Goal: Task Accomplishment & Management: Manage account settings

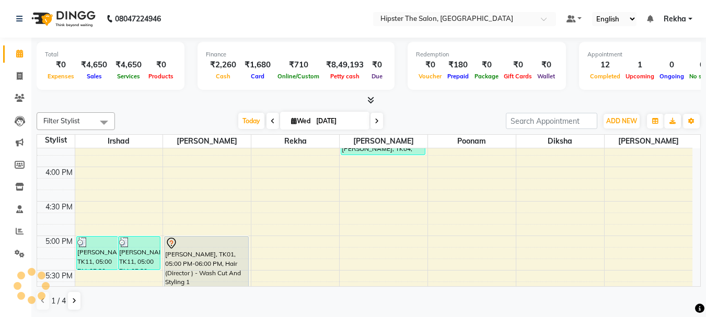
scroll to position [558, 0]
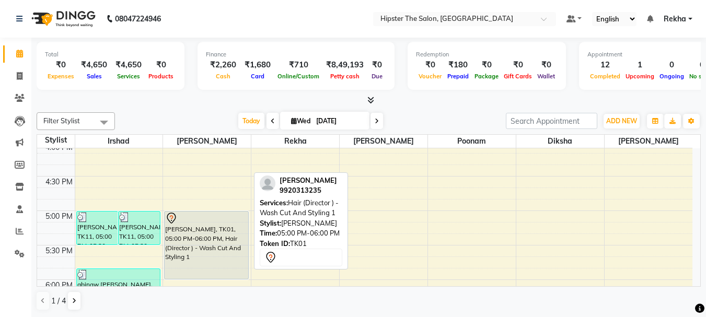
click at [230, 242] on div "[PERSON_NAME], TK01, 05:00 PM-06:00 PM, Hair (Director ) - Wash Cut And Styling…" at bounding box center [207, 245] width 84 height 67
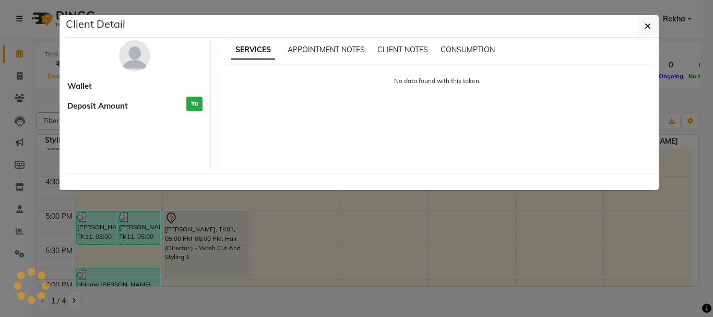
select select "7"
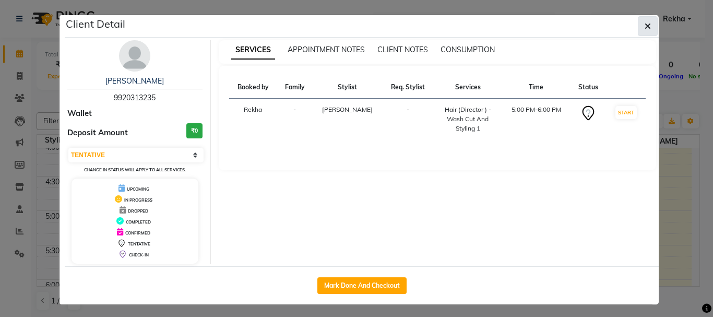
click at [645, 22] on icon "button" at bounding box center [648, 26] width 6 height 8
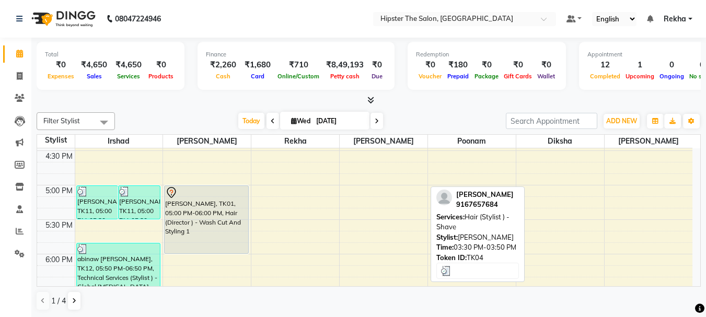
scroll to position [582, 0]
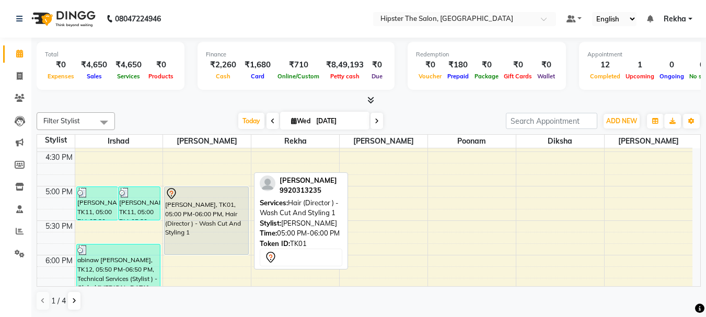
click at [226, 220] on div "[PERSON_NAME], TK01, 05:00 PM-06:00 PM, Hair (Director ) - Wash Cut And Styling…" at bounding box center [207, 220] width 84 height 67
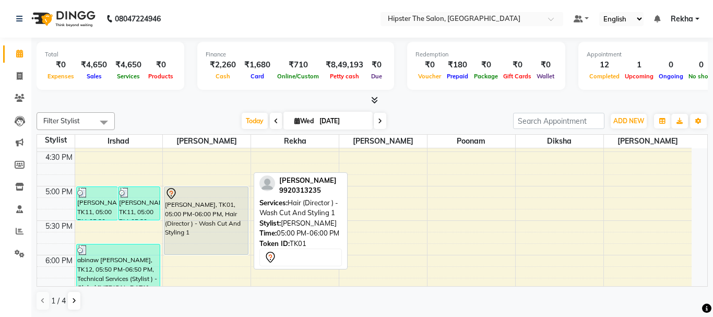
select select "7"
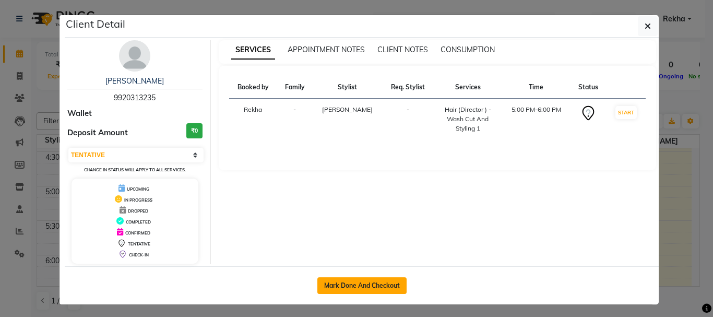
click at [345, 283] on button "Mark Done And Checkout" at bounding box center [362, 285] width 89 height 17
select select "service"
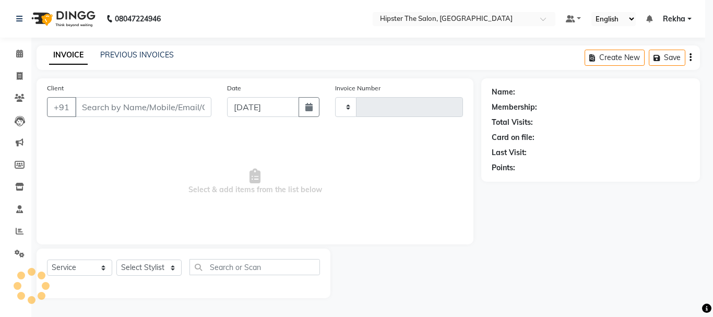
type input "2649"
select select "5125"
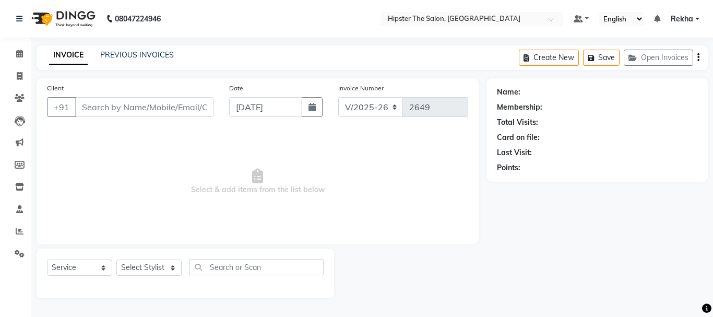
type input "9920313235"
select select "32384"
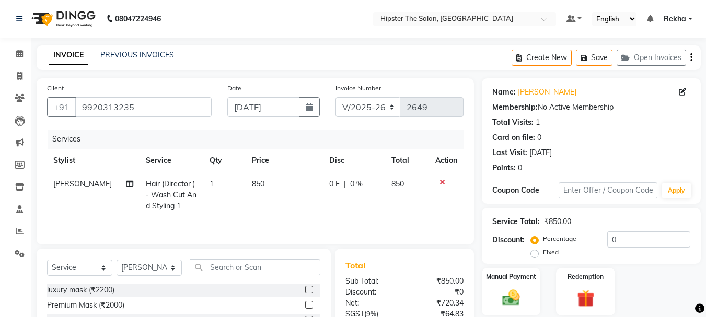
click at [508, 168] on div "Points:" at bounding box center [504, 167] width 24 height 11
click at [510, 169] on div "Points:" at bounding box center [504, 167] width 24 height 11
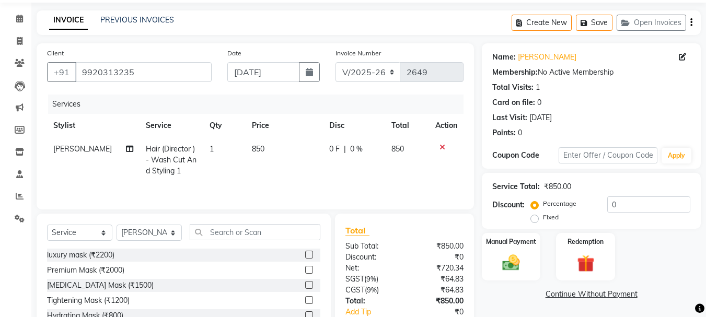
click at [568, 201] on label "Percentage" at bounding box center [559, 203] width 33 height 9
click at [540, 201] on input "Percentage" at bounding box center [536, 203] width 7 height 7
click at [568, 201] on label "Percentage" at bounding box center [559, 203] width 33 height 9
click at [540, 201] on input "Percentage" at bounding box center [536, 203] width 7 height 7
click at [574, 203] on label "Percentage" at bounding box center [559, 203] width 33 height 9
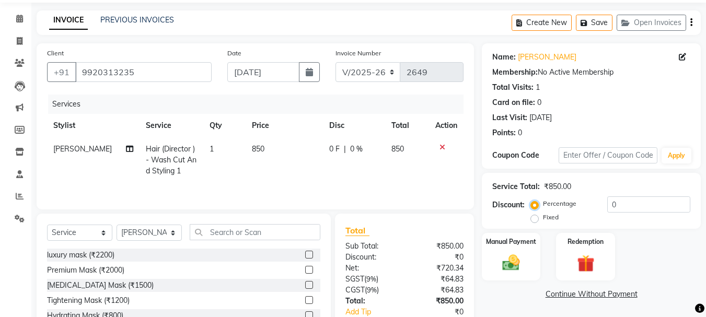
click at [540, 203] on input "Percentage" at bounding box center [536, 203] width 7 height 7
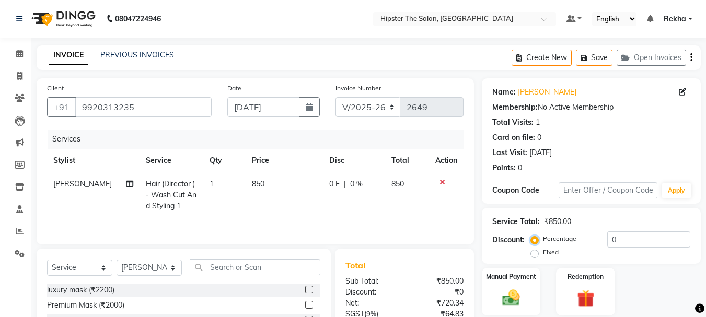
scroll to position [87, 0]
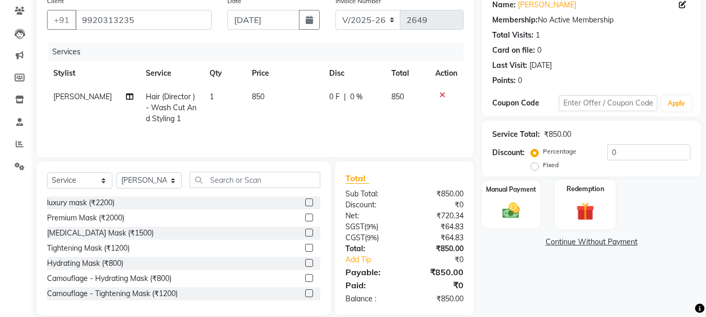
click at [589, 213] on img at bounding box center [584, 211] width 29 height 22
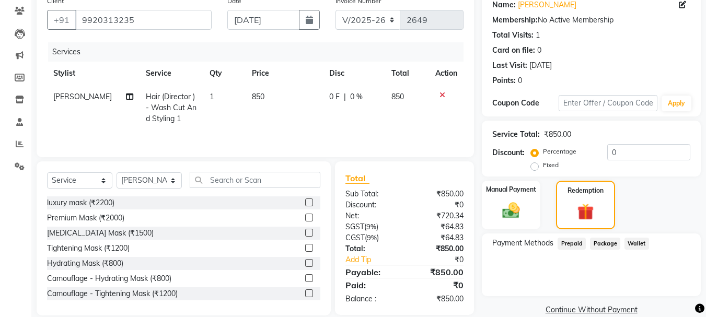
click at [576, 242] on span "Prepaid" at bounding box center [571, 244] width 28 height 12
click at [605, 243] on span "Package" at bounding box center [605, 244] width 30 height 12
click at [579, 241] on span "Prepaid" at bounding box center [571, 244] width 28 height 12
click at [592, 204] on img at bounding box center [585, 211] width 28 height 21
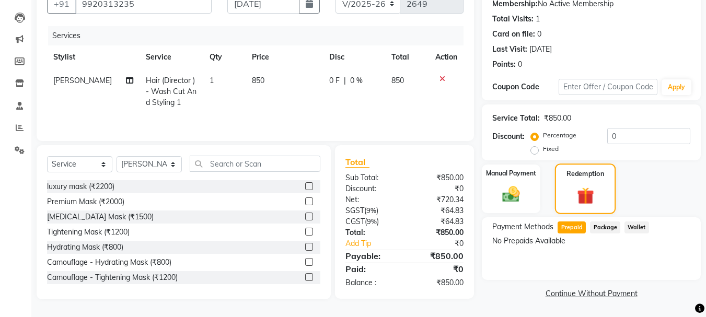
scroll to position [0, 0]
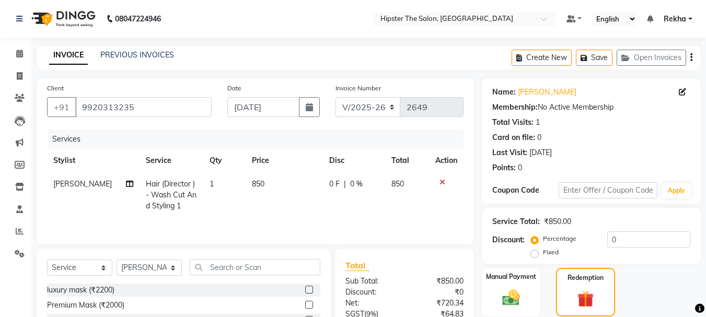
drag, startPoint x: 592, startPoint y: 284, endPoint x: 697, endPoint y: 102, distance: 209.2
click at [697, 102] on div "Name: Rubin Membership: No Active Membership Total Visits: 1 Card on file: 0 La…" at bounding box center [595, 241] width 227 height 326
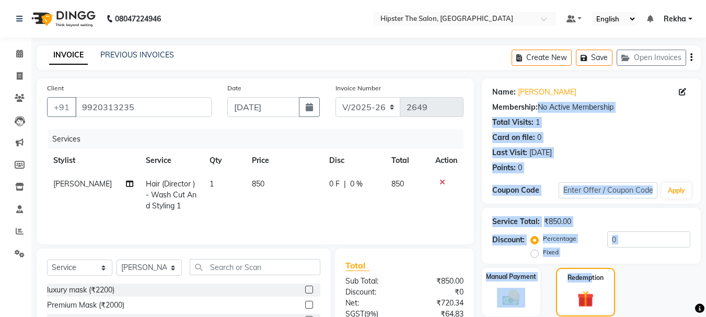
click at [635, 153] on div "Last Visit: 08-07-2022" at bounding box center [591, 152] width 198 height 11
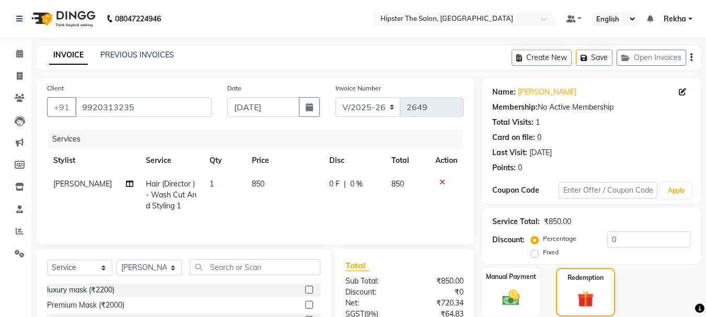
click at [543, 238] on label "Percentage" at bounding box center [559, 238] width 33 height 9
click at [536, 238] on input "Percentage" at bounding box center [536, 238] width 7 height 7
drag, startPoint x: 600, startPoint y: 133, endPoint x: 375, endPoint y: 61, distance: 235.9
click at [375, 61] on main "INVOICE PREVIOUS INVOICES Create New Save Open Invoices Client +91 9920313235 D…" at bounding box center [368, 232] width 674 height 375
click at [18, 52] on icon at bounding box center [19, 54] width 7 height 8
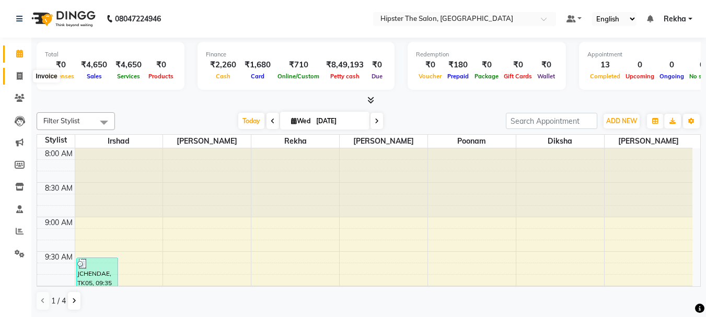
click at [19, 74] on icon at bounding box center [20, 76] width 6 height 8
select select "5125"
select select "service"
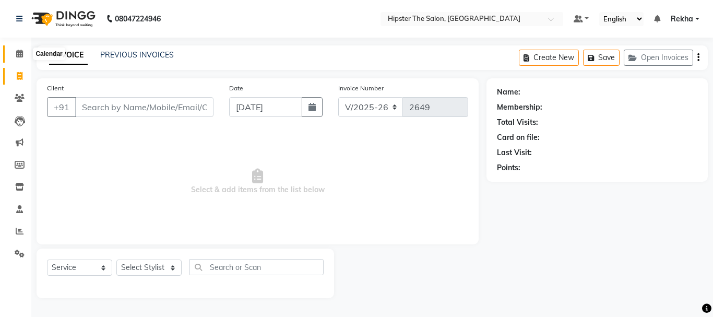
click at [20, 52] on icon at bounding box center [19, 54] width 7 height 8
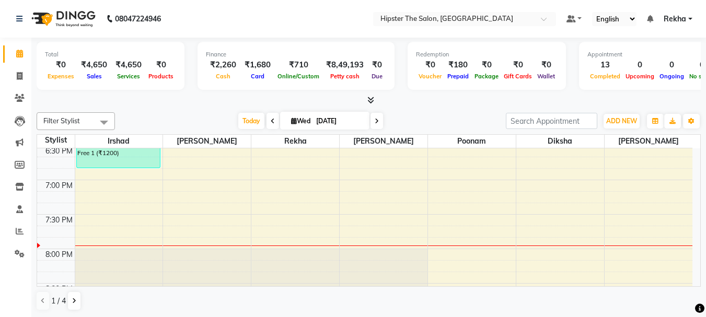
scroll to position [728, 0]
click at [244, 124] on span "Today" at bounding box center [251, 121] width 26 height 16
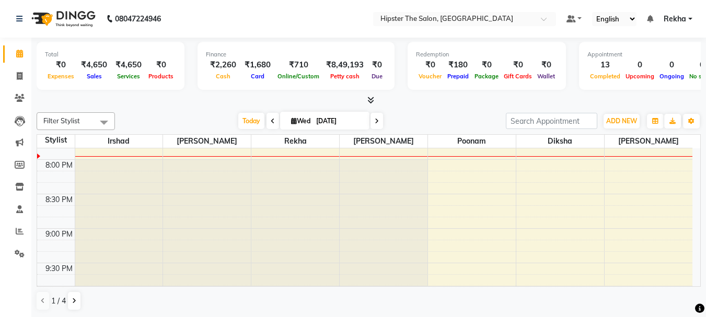
scroll to position [840, 0]
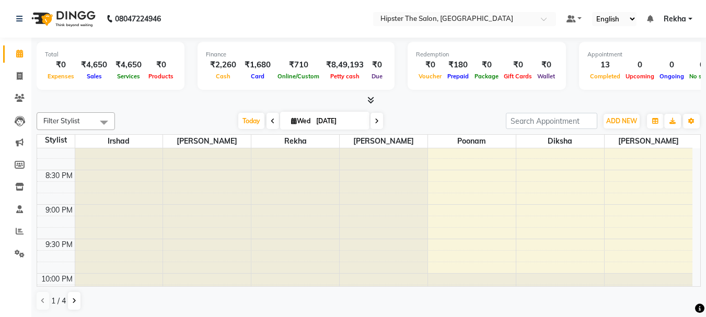
click at [375, 120] on icon at bounding box center [376, 121] width 4 height 6
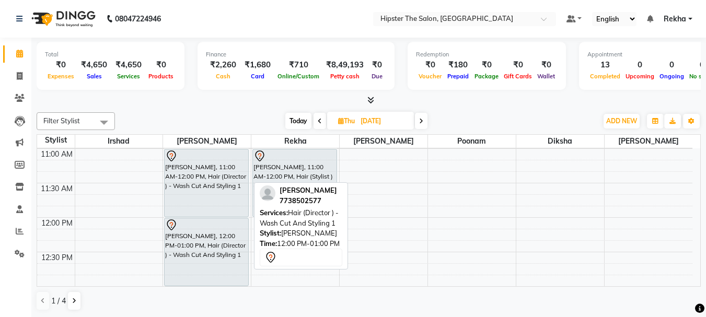
scroll to position [213, 0]
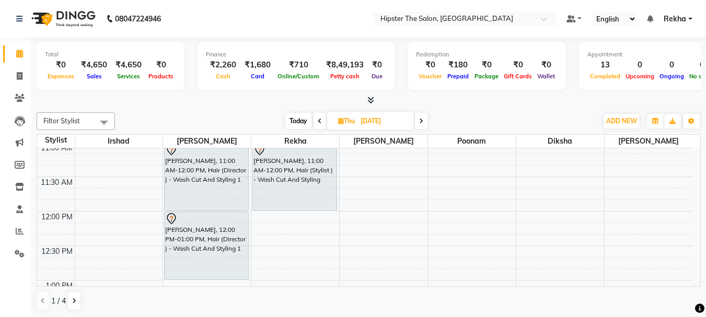
click at [422, 119] on icon at bounding box center [421, 121] width 4 height 6
type input "05-09-2025"
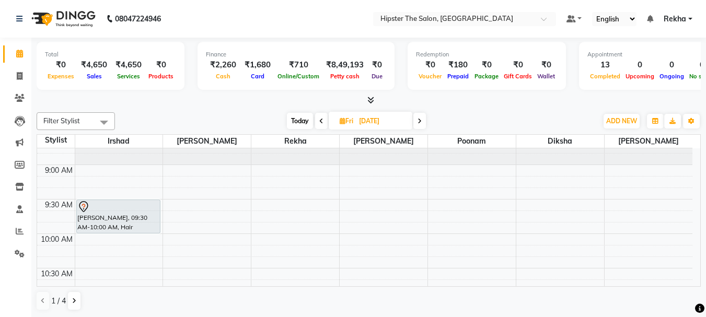
scroll to position [31, 0]
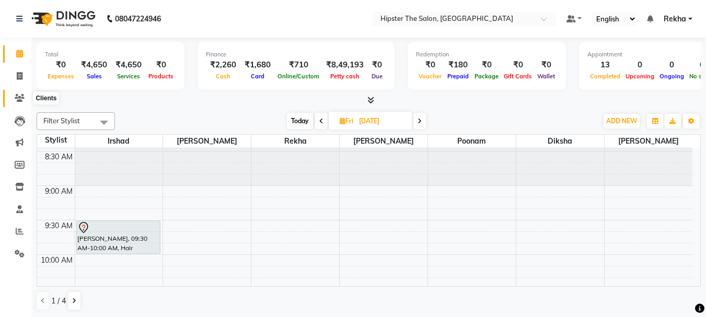
click at [19, 97] on icon at bounding box center [20, 98] width 10 height 8
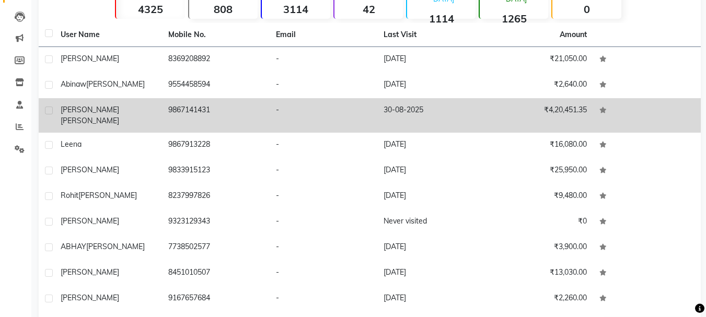
scroll to position [135, 0]
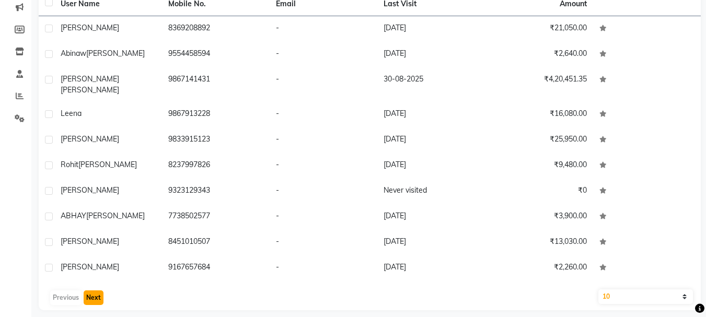
click at [95, 290] on button "Next" at bounding box center [94, 297] width 20 height 15
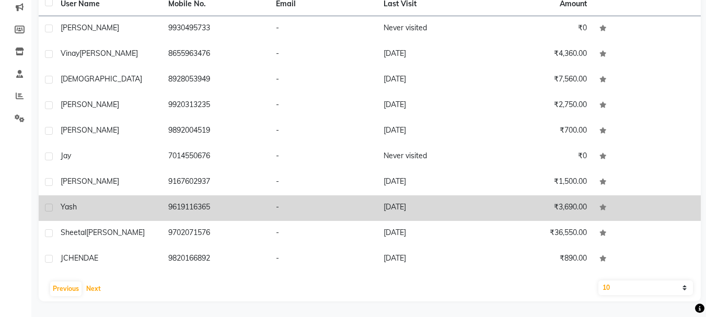
scroll to position [0, 0]
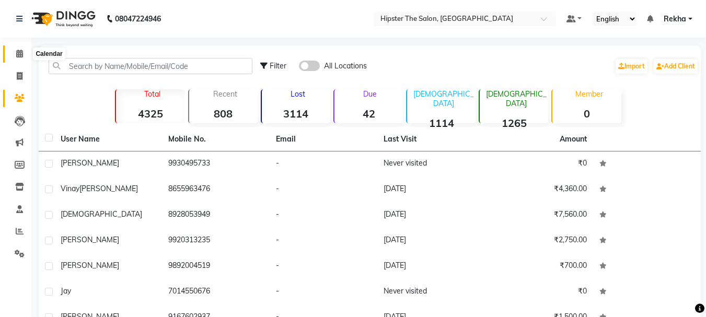
click at [24, 54] on span at bounding box center [19, 54] width 18 height 12
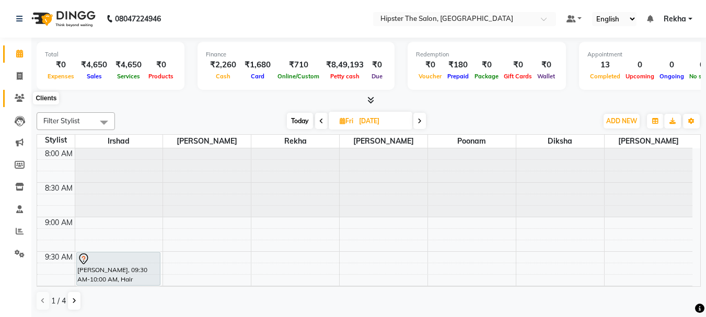
click at [18, 98] on icon at bounding box center [20, 98] width 10 height 8
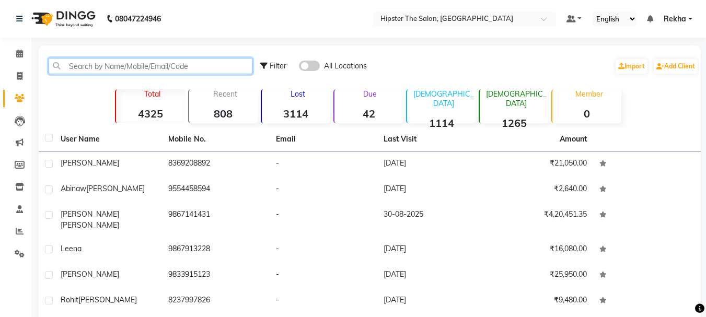
click at [113, 63] on input "text" at bounding box center [151, 66] width 204 height 16
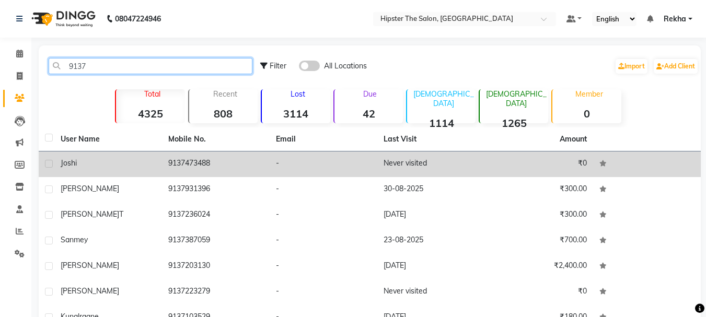
type input "9137"
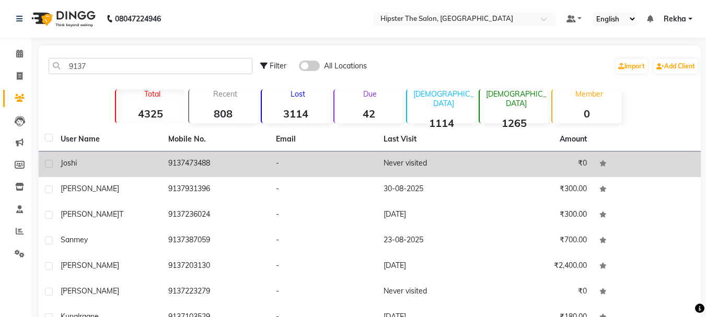
click at [202, 158] on td "9137473488" at bounding box center [216, 164] width 108 height 26
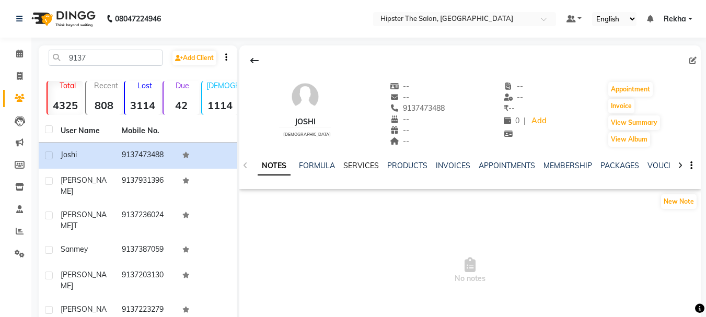
click at [365, 162] on link "SERVICES" at bounding box center [361, 165] width 36 height 9
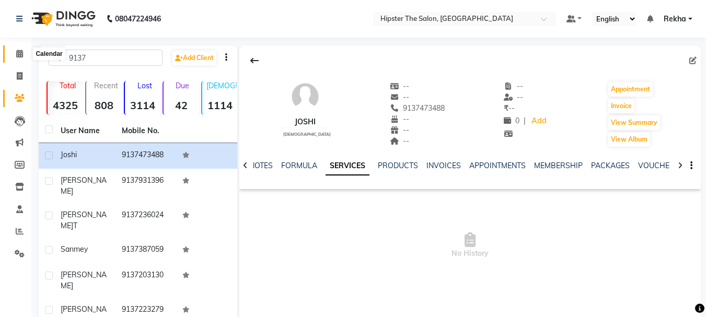
click at [19, 51] on icon at bounding box center [19, 54] width 7 height 8
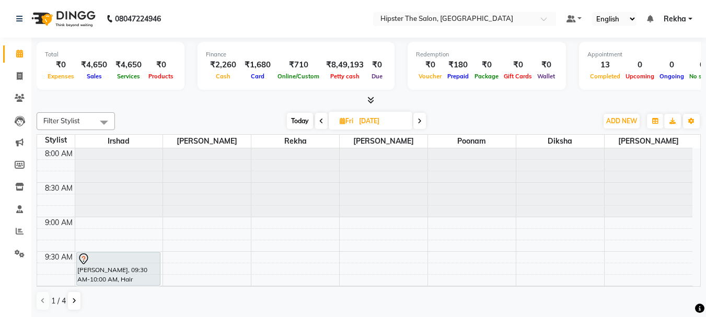
click at [319, 119] on icon at bounding box center [321, 121] width 4 height 6
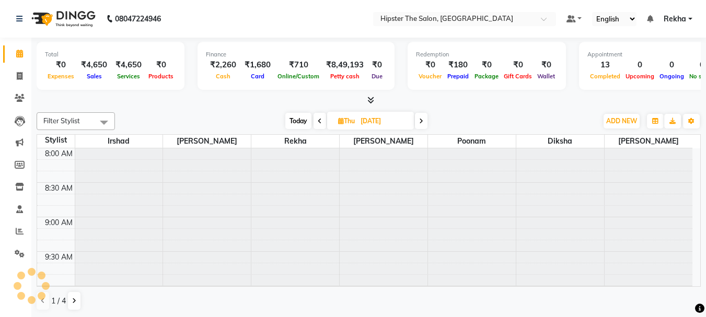
scroll to position [759, 0]
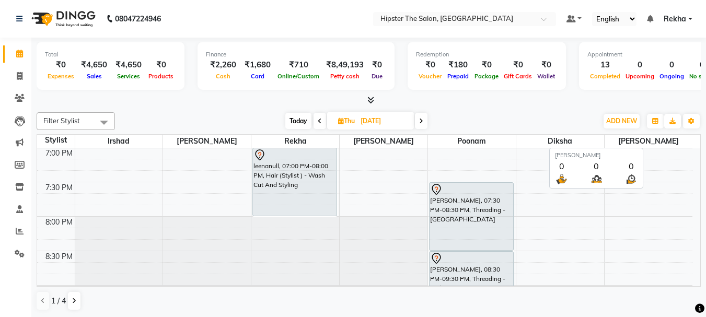
click at [678, 141] on span "[PERSON_NAME]" at bounding box center [648, 141] width 88 height 13
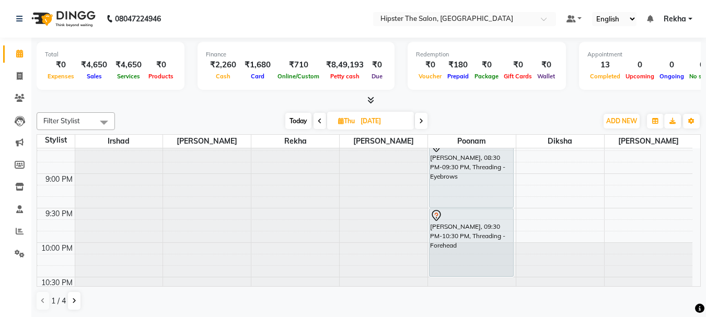
scroll to position [896, 0]
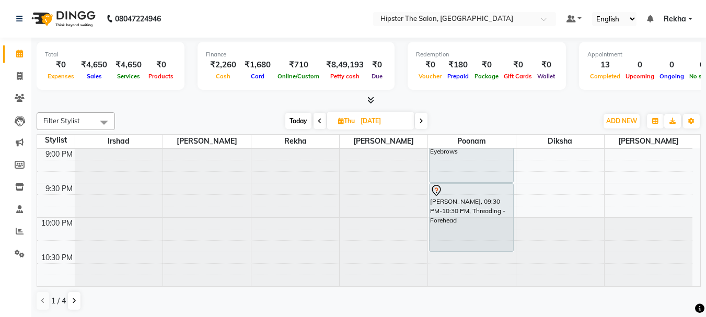
click at [302, 119] on span "Today" at bounding box center [298, 121] width 26 height 16
type input "03-09-2025"
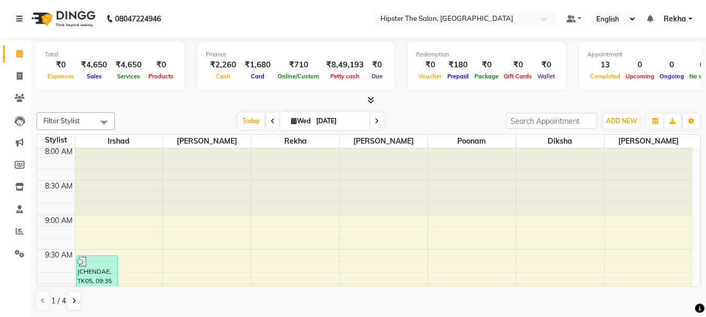
scroll to position [0, 0]
click at [26, 229] on span at bounding box center [19, 232] width 18 height 12
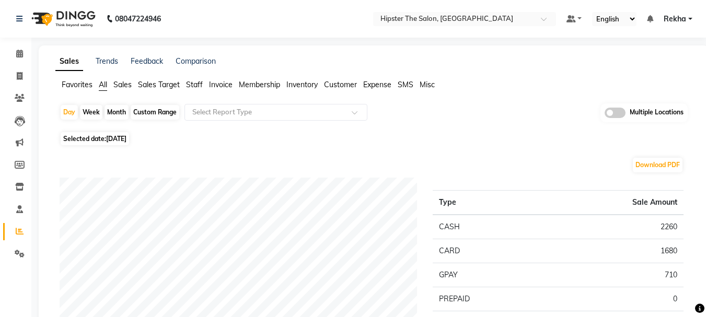
click at [155, 111] on div "Custom Range" at bounding box center [155, 112] width 49 height 15
select select "9"
select select "2025"
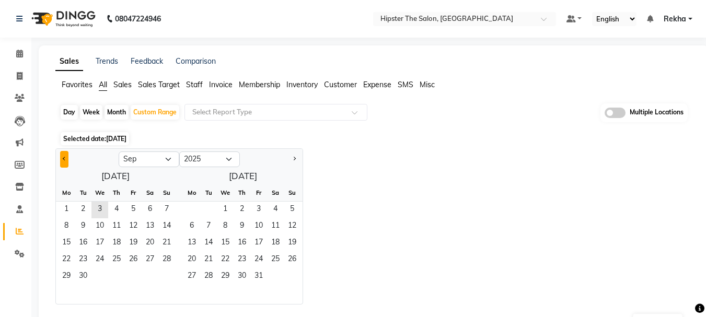
click at [62, 159] on button "Previous month" at bounding box center [64, 159] width 8 height 17
select select "8"
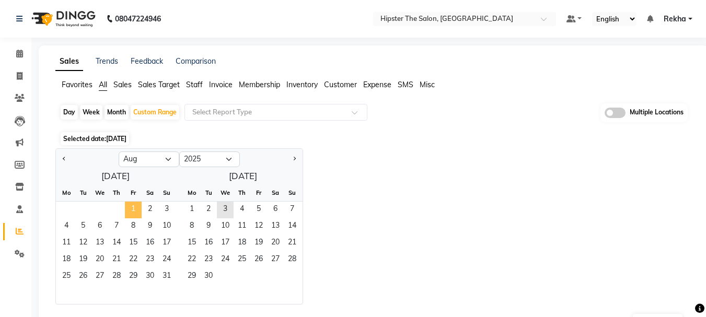
click at [133, 205] on span "1" at bounding box center [133, 210] width 17 height 17
click at [173, 273] on span "31" at bounding box center [166, 276] width 17 height 17
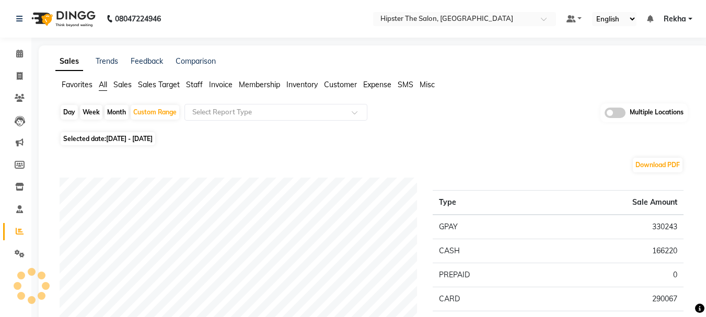
click at [196, 85] on span "Staff" at bounding box center [194, 84] width 17 height 9
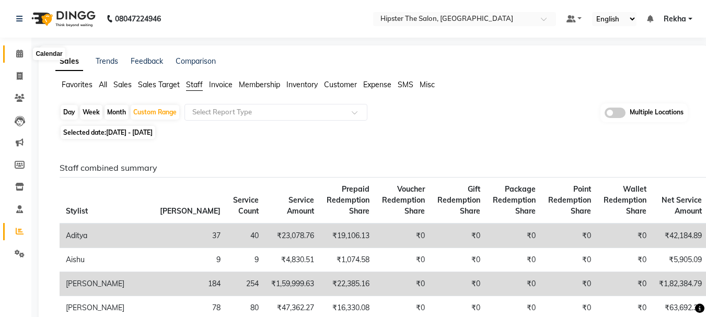
click at [19, 55] on icon at bounding box center [19, 54] width 7 height 8
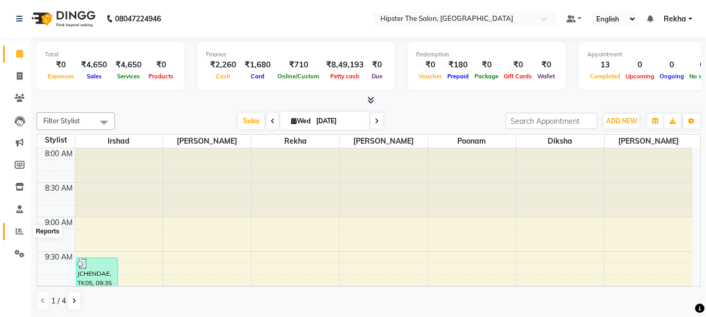
click at [18, 229] on icon at bounding box center [20, 231] width 8 height 8
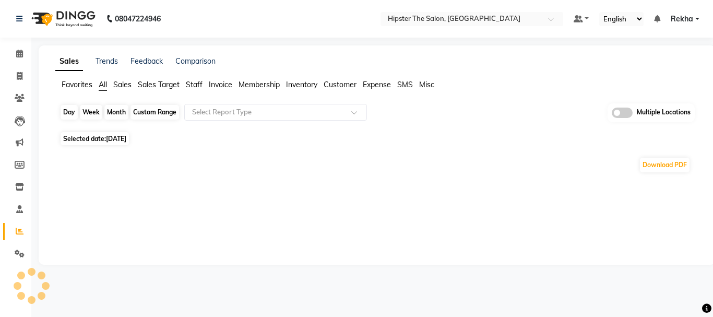
click at [74, 113] on div "Day" at bounding box center [69, 112] width 17 height 15
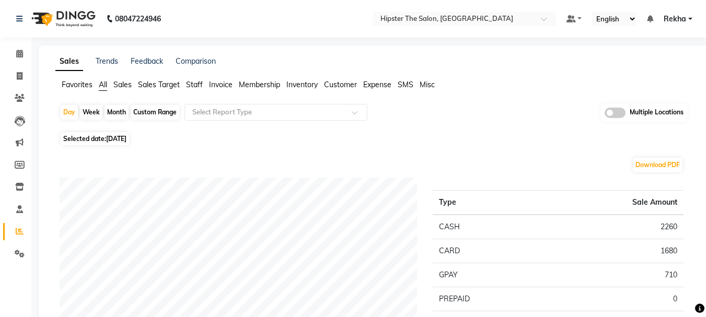
click at [144, 114] on div "Custom Range" at bounding box center [155, 112] width 49 height 15
select select "9"
select select "2025"
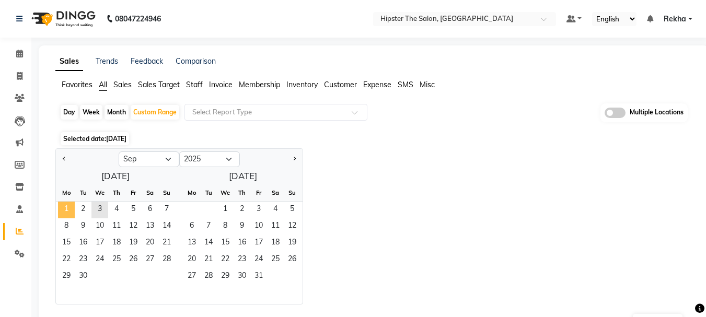
click at [61, 213] on span "1" at bounding box center [66, 210] width 17 height 17
click at [97, 208] on span "3" at bounding box center [99, 210] width 17 height 17
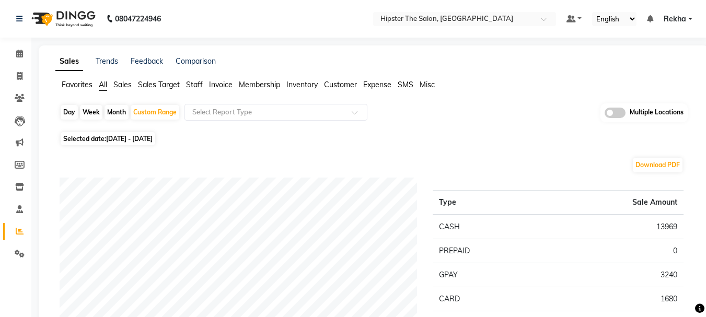
click at [196, 83] on span "Staff" at bounding box center [194, 84] width 17 height 9
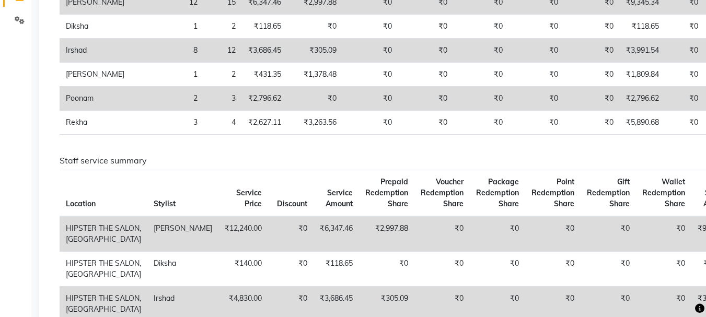
scroll to position [157, 0]
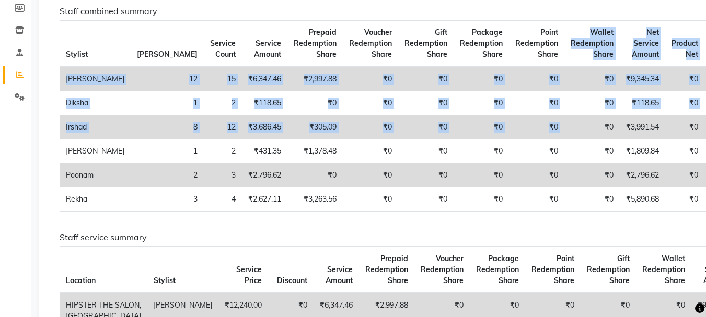
drag, startPoint x: 517, startPoint y: 133, endPoint x: 479, endPoint y: -37, distance: 174.0
click at [479, 0] on html "08047224946 Select Location × Hipster The Salon, Mulund West Default Panel My P…" at bounding box center [353, 1] width 706 height 317
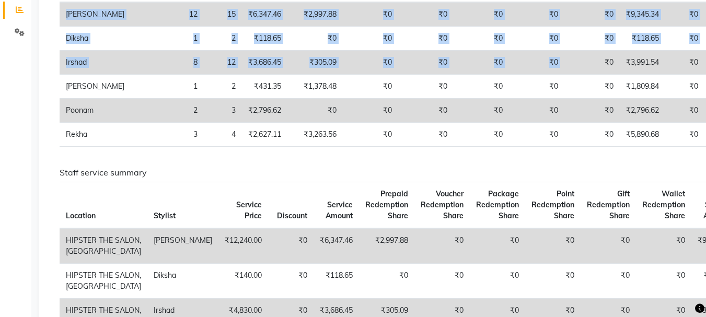
scroll to position [213, 0]
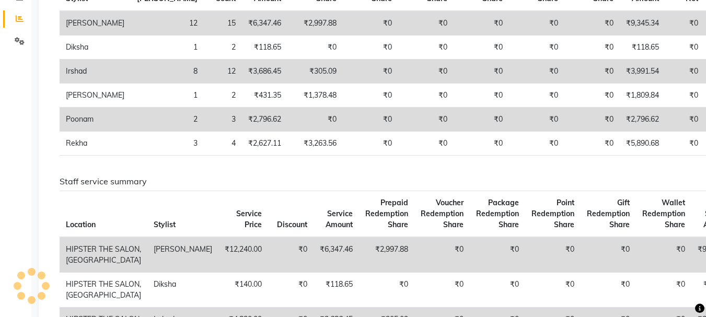
click at [419, 170] on div "Staff combined summary Stylist Bill Count Service Count Service Amount Prepaid …" at bounding box center [372, 234] width 624 height 568
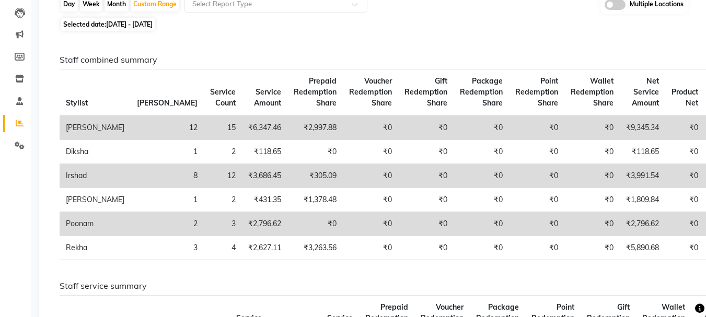
scroll to position [0, 0]
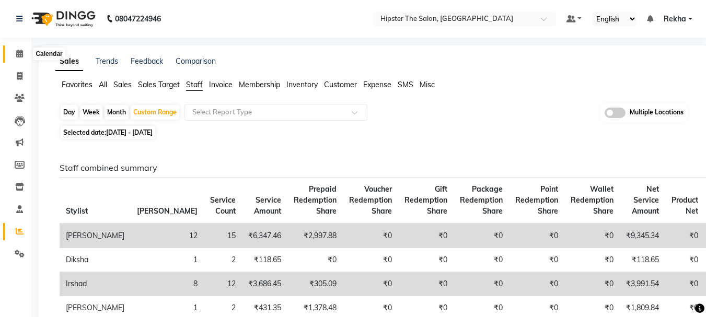
click at [21, 53] on icon at bounding box center [19, 54] width 7 height 8
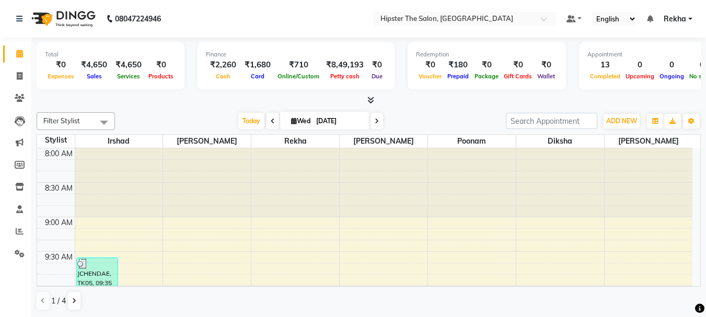
click at [375, 121] on icon at bounding box center [376, 121] width 4 height 6
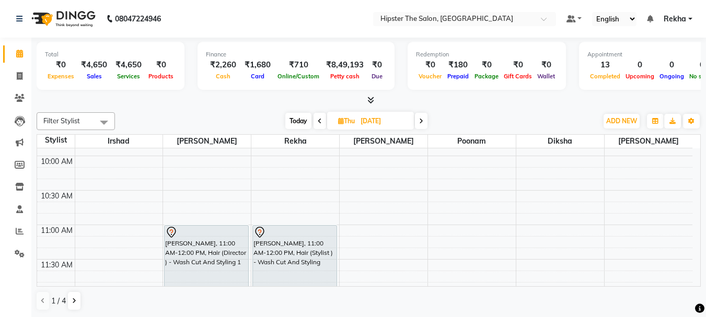
scroll to position [130, 0]
click at [298, 118] on span "Today" at bounding box center [298, 121] width 26 height 16
type input "03-09-2025"
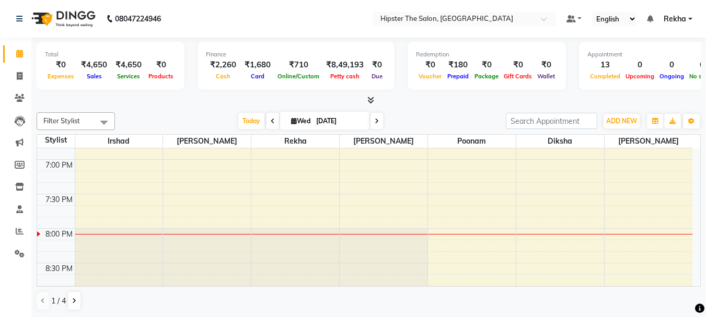
scroll to position [766, 0]
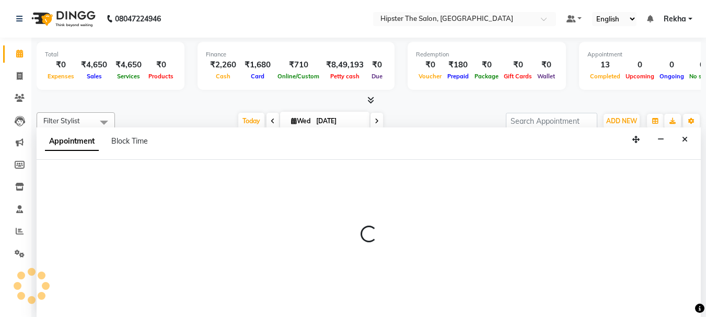
scroll to position [1, 0]
select select "50153"
select select "1185"
select select "tentative"
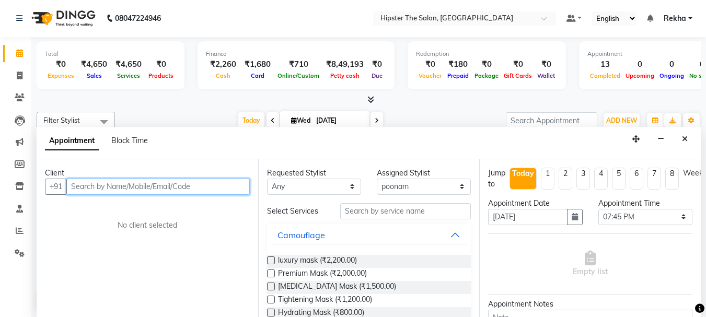
click at [226, 183] on input "text" at bounding box center [157, 187] width 183 height 16
click at [216, 188] on input "text" at bounding box center [157, 187] width 183 height 16
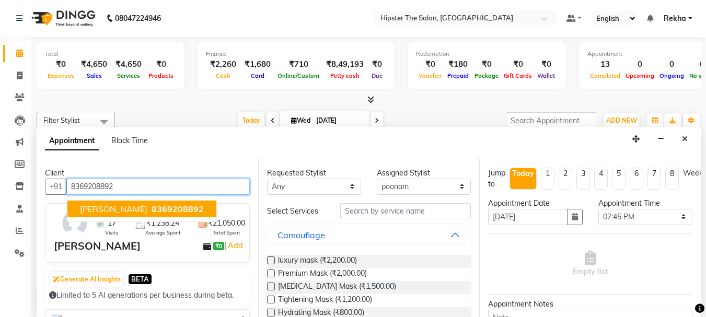
click at [165, 208] on span "8369208892" at bounding box center [177, 209] width 52 height 10
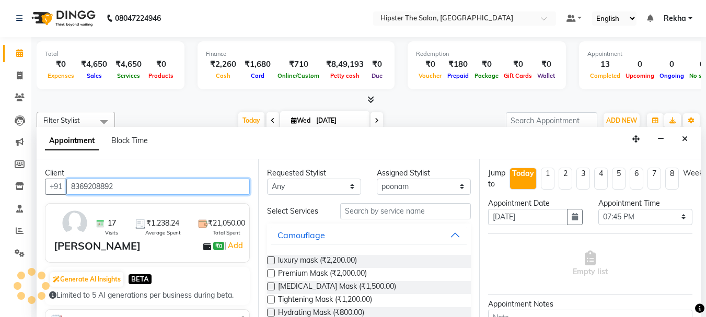
type input "8369208892"
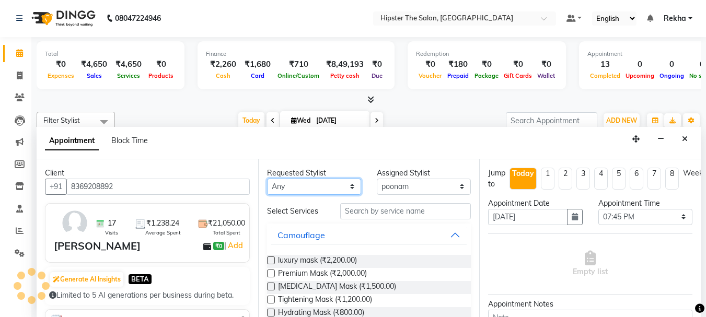
click at [323, 188] on select "Any Aditya aishu Akansha Altaf Anil Anup Ashik Bhavin Diksha Irshad Lucky meeth…" at bounding box center [314, 187] width 94 height 16
select select "50153"
click at [267, 179] on select "Any Aditya aishu Akansha Altaf Anil Anup Ashik Bhavin Diksha Irshad Lucky meeth…" at bounding box center [314, 187] width 94 height 16
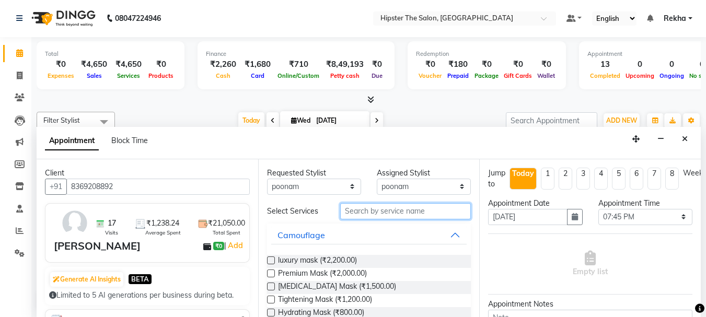
click at [387, 214] on input "text" at bounding box center [405, 211] width 131 height 16
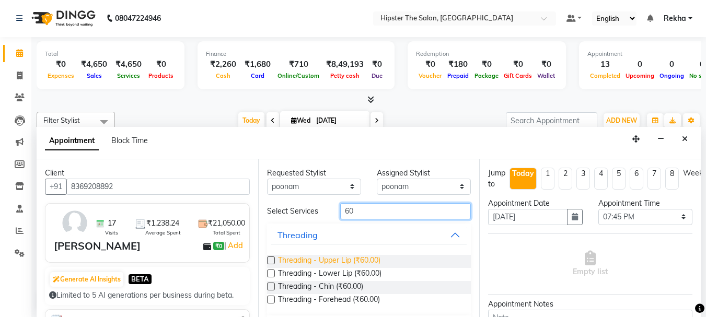
type input "60"
click at [369, 256] on span "Threading - Upper Lip (₹60.00)" at bounding box center [329, 261] width 102 height 13
checkbox input "false"
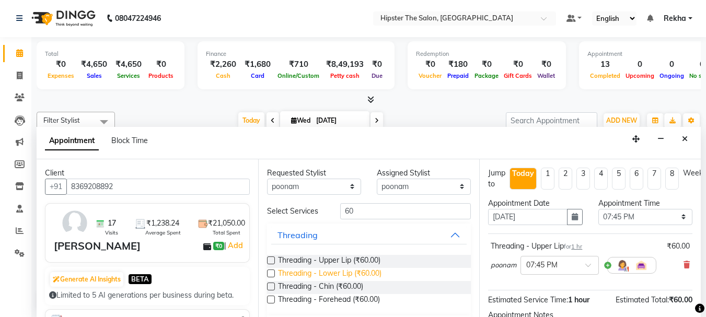
click at [372, 271] on span "Threading - Lower Lip (₹60.00)" at bounding box center [329, 274] width 103 height 13
checkbox input "false"
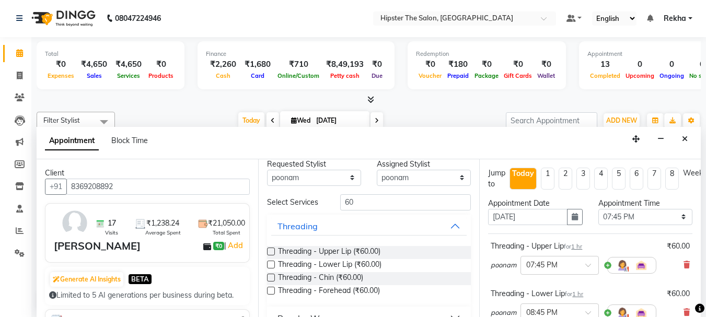
scroll to position [0, 0]
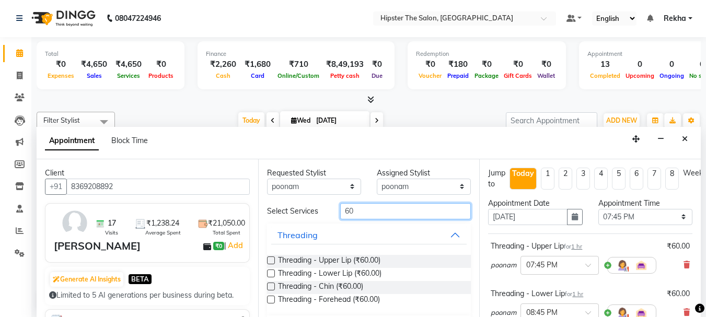
click at [373, 211] on input "60" at bounding box center [405, 211] width 131 height 16
type input "6"
click at [365, 213] on input "80" at bounding box center [405, 211] width 131 height 16
type input "8"
type input "60"
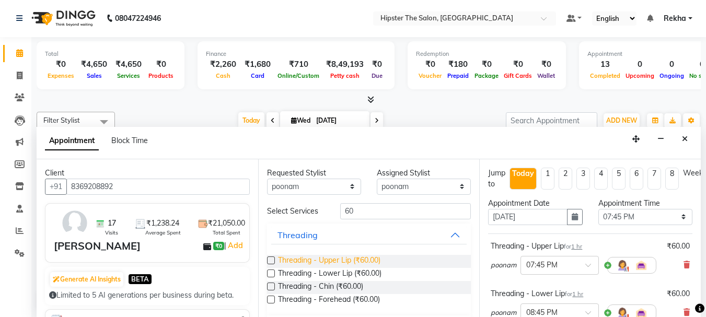
click at [360, 257] on span "Threading - Upper Lip (₹60.00)" at bounding box center [329, 261] width 102 height 13
checkbox input "false"
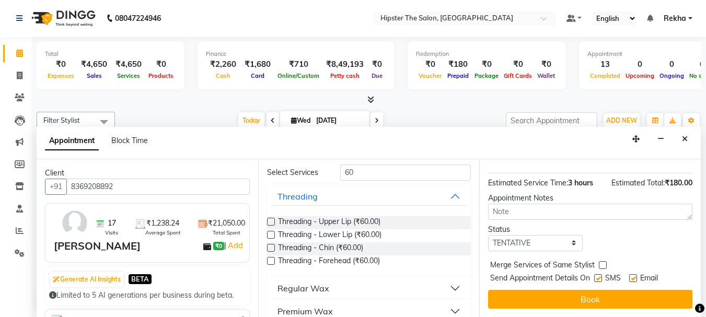
scroll to position [220, 0]
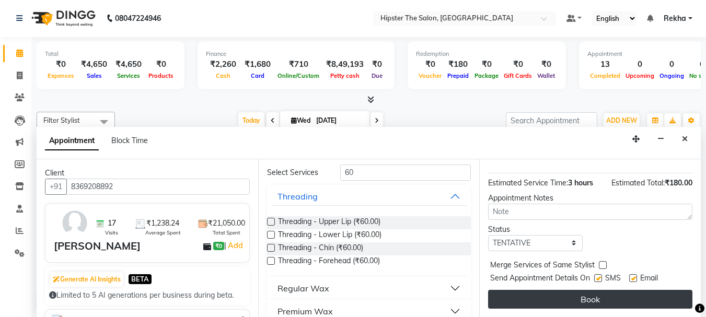
click at [579, 291] on button "Book" at bounding box center [590, 299] width 204 height 19
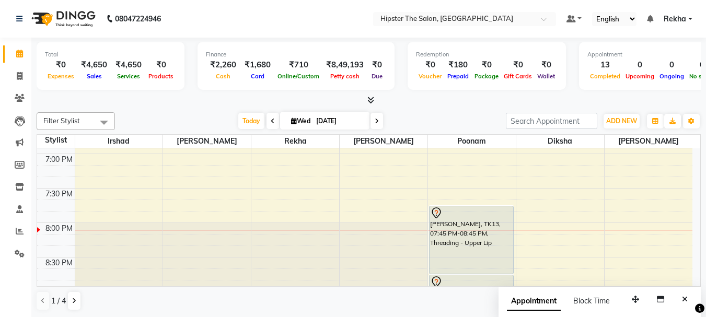
scroll to position [756, 0]
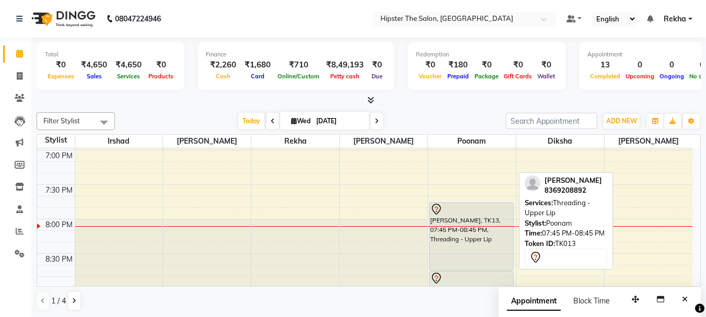
click at [502, 237] on div "[PERSON_NAME], TK13, 07:45 PM-08:45 PM, Threading - Upper Lip" at bounding box center [471, 236] width 84 height 67
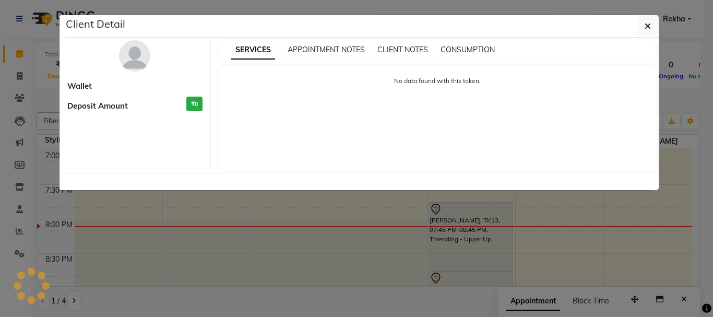
select select "7"
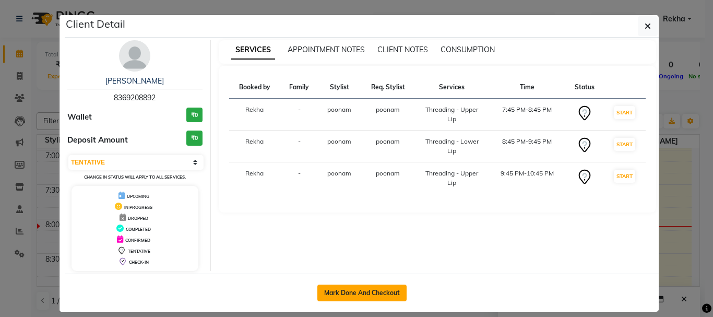
click at [391, 289] on button "Mark Done And Checkout" at bounding box center [362, 293] width 89 height 17
select select "service"
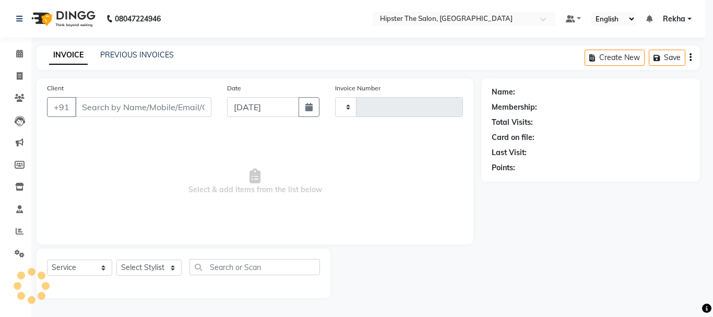
type input "2649"
select select "5125"
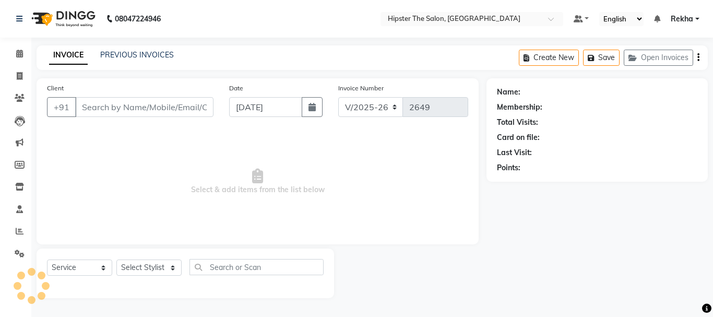
type input "8369208892"
select select "50153"
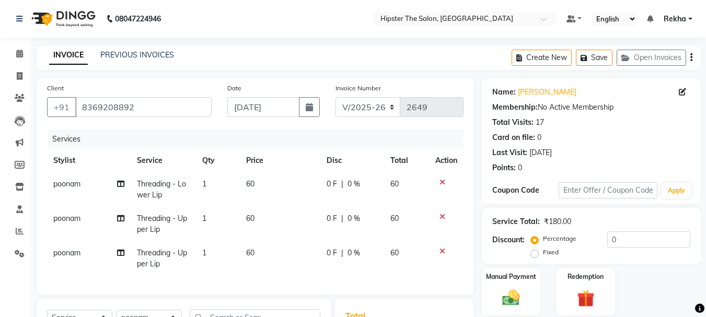
click at [397, 251] on span "60" at bounding box center [394, 252] width 8 height 9
select select "50153"
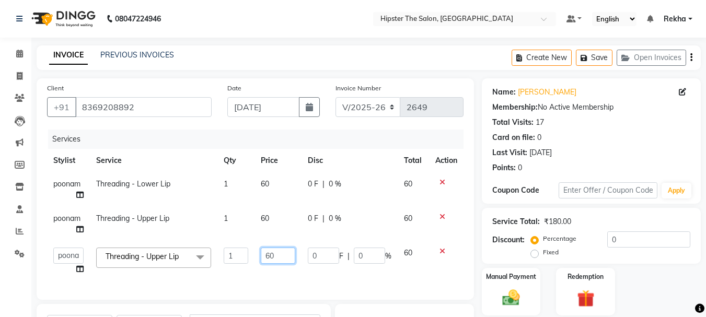
click at [284, 256] on input "60" at bounding box center [278, 256] width 34 height 16
type input "6"
type input "80"
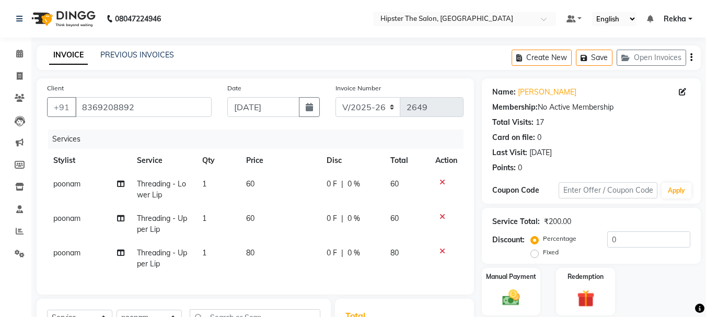
scroll to position [159, 0]
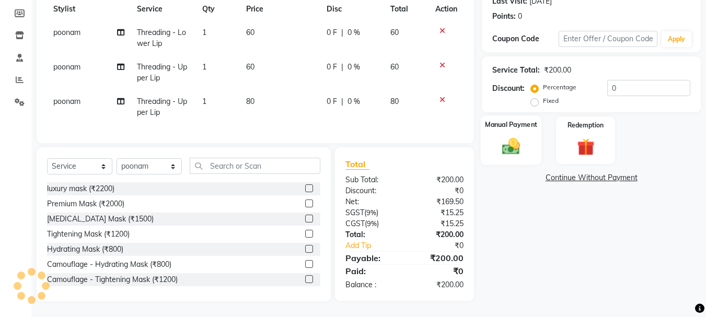
click at [517, 148] on img at bounding box center [510, 146] width 29 height 21
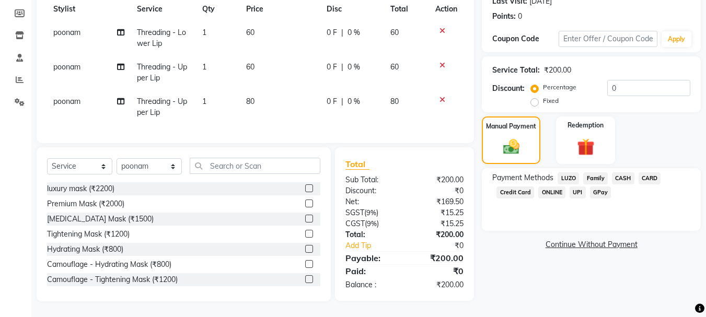
click at [624, 172] on span "CASH" at bounding box center [623, 178] width 22 height 12
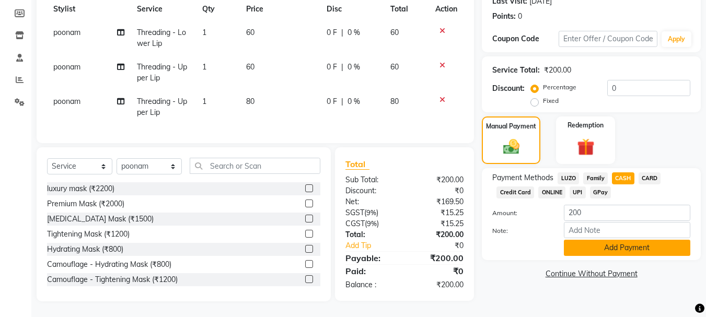
click at [647, 240] on button "Add Payment" at bounding box center [627, 248] width 126 height 16
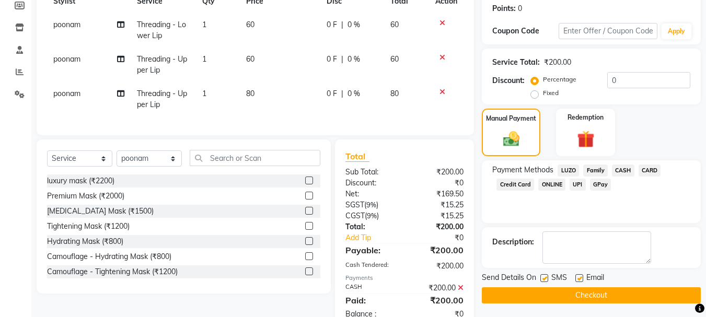
scroll to position [196, 0]
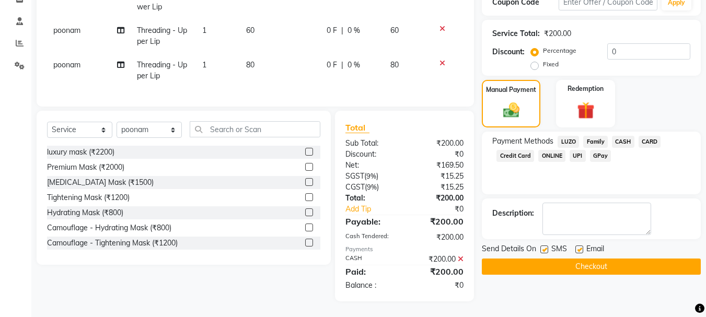
click at [632, 259] on button "Checkout" at bounding box center [591, 267] width 219 height 16
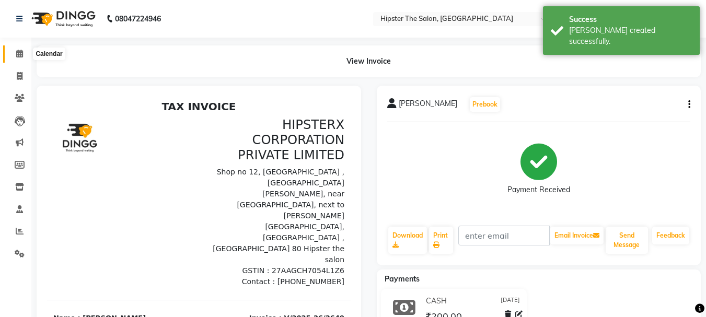
click at [20, 53] on icon at bounding box center [19, 54] width 7 height 8
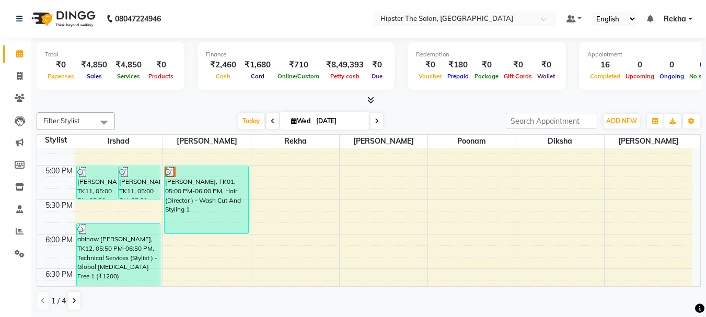
click at [383, 197] on div "8:00 AM 8:30 AM 9:00 AM 9:30 AM 10:00 AM 10:30 AM 11:00 AM 11:30 AM 12:00 PM 12…" at bounding box center [364, 62] width 655 height 1034
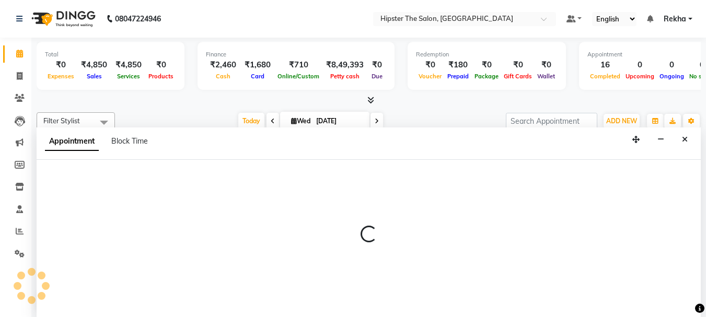
scroll to position [1, 0]
select select "32401"
select select "1020"
select select "tentative"
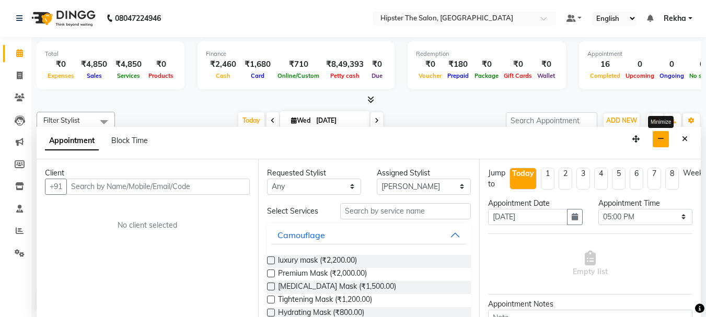
click at [665, 135] on button "button" at bounding box center [660, 139] width 16 height 16
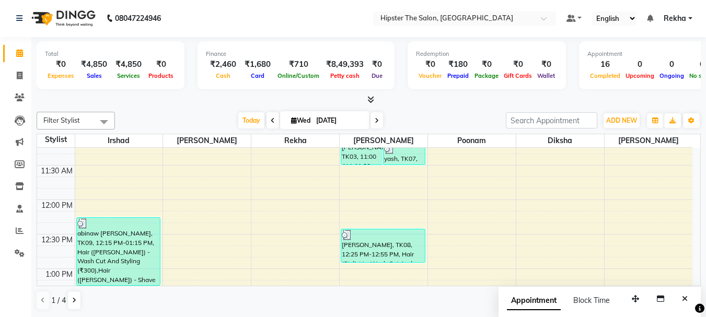
scroll to position [244, 0]
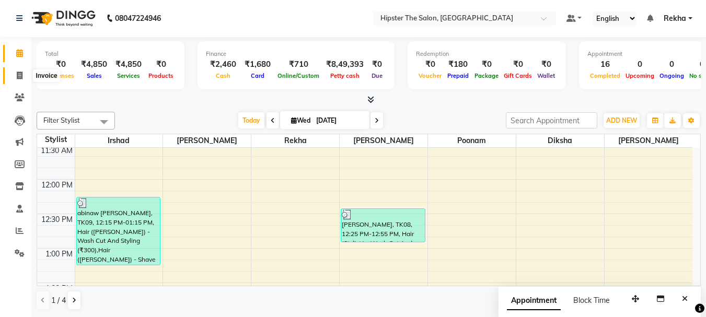
click at [22, 74] on icon at bounding box center [20, 76] width 6 height 8
select select "service"
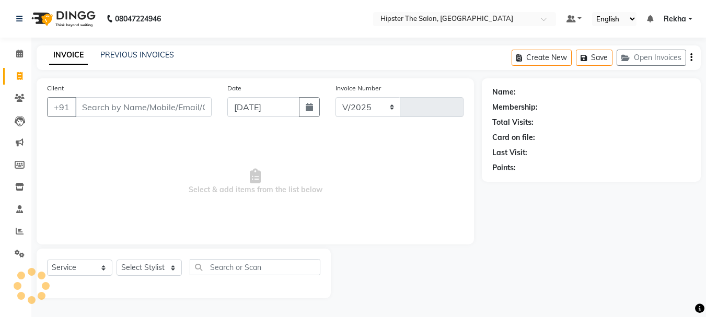
select select "5125"
type input "2650"
click at [125, 49] on div "INVOICE PREVIOUS INVOICES Create New Save Open Invoices" at bounding box center [373, 57] width 672 height 25
click at [130, 55] on link "PREVIOUS INVOICES" at bounding box center [137, 54] width 74 height 9
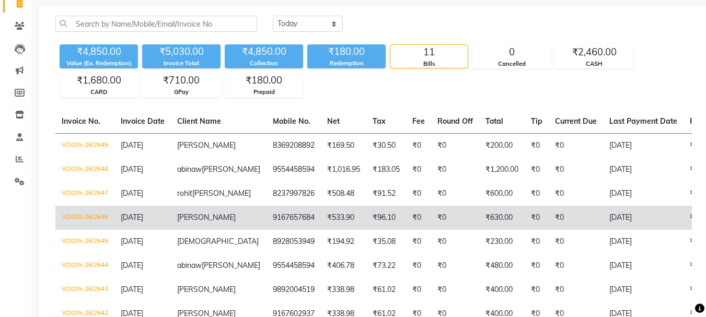
scroll to position [122, 0]
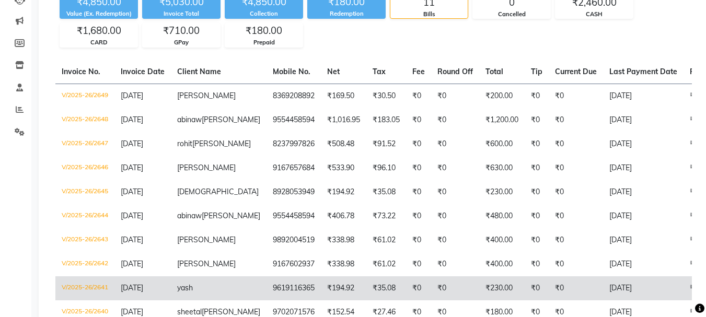
click at [366, 279] on td "₹35.08" at bounding box center [386, 288] width 40 height 24
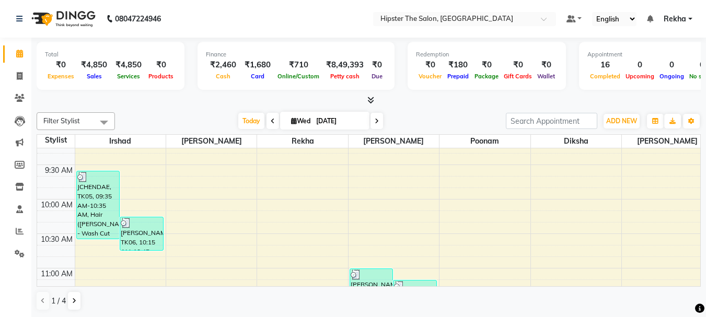
scroll to position [87, 0]
click at [18, 77] on icon at bounding box center [20, 76] width 6 height 8
select select "5125"
select select "service"
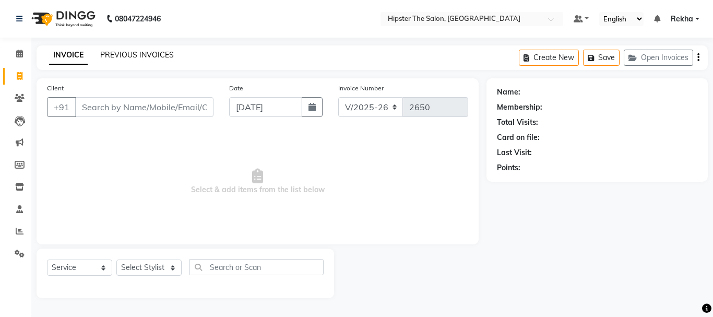
click at [137, 51] on link "PREVIOUS INVOICES" at bounding box center [137, 54] width 74 height 9
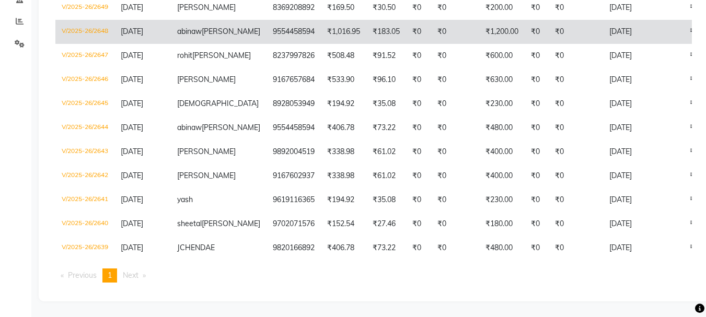
scroll to position [228, 0]
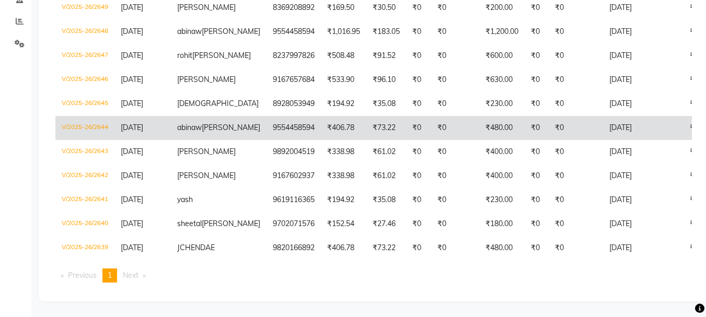
click at [355, 116] on td "₹0" at bounding box center [575, 128] width 54 height 24
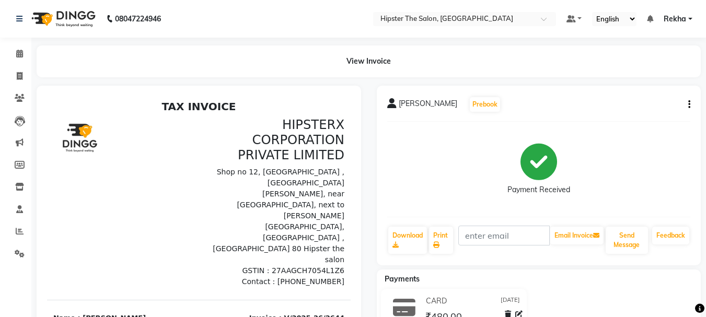
click at [366, 61] on div "View Invoice" at bounding box center [369, 61] width 664 height 32
click at [379, 61] on div "View Invoice" at bounding box center [369, 61] width 664 height 32
click at [19, 54] on icon at bounding box center [19, 54] width 7 height 8
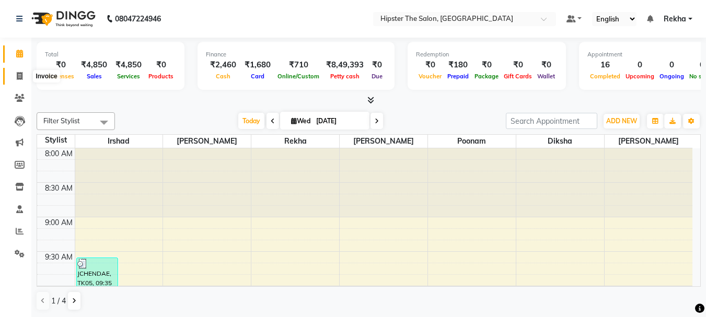
click at [20, 75] on icon at bounding box center [20, 76] width 6 height 8
select select "5125"
select select "service"
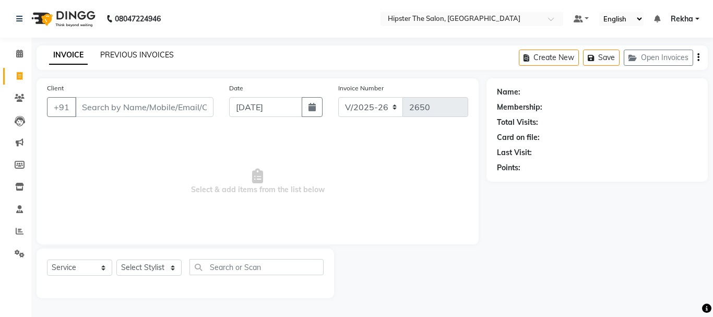
click at [154, 52] on link "PREVIOUS INVOICES" at bounding box center [137, 54] width 74 height 9
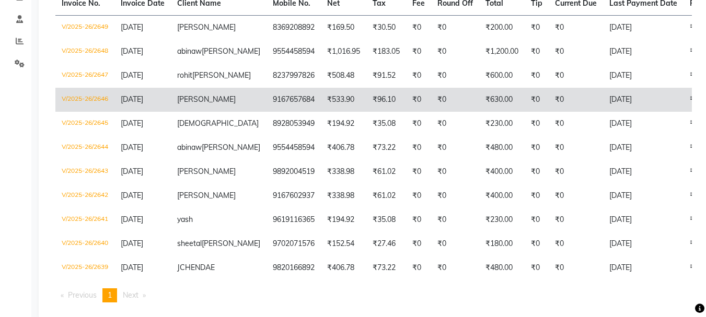
scroll to position [192, 0]
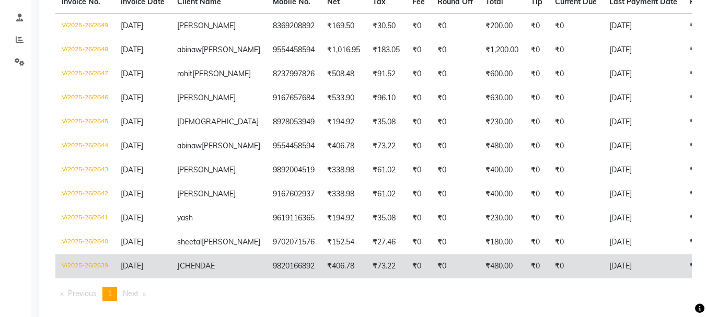
click at [524, 272] on td "₹0" at bounding box center [536, 266] width 24 height 24
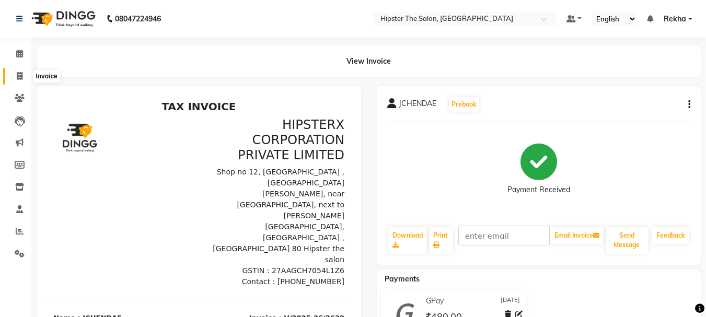
click at [18, 72] on icon at bounding box center [20, 76] width 6 height 8
select select "5125"
select select "service"
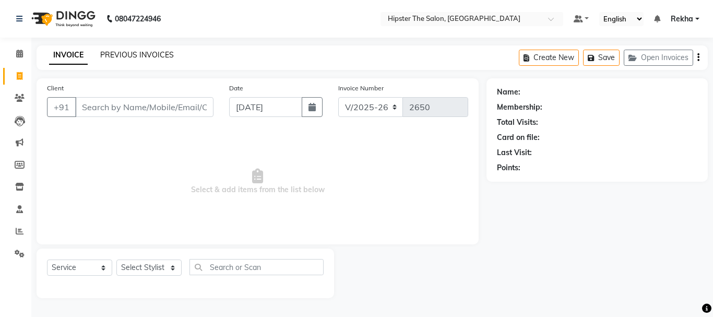
click at [137, 52] on link "PREVIOUS INVOICES" at bounding box center [137, 54] width 74 height 9
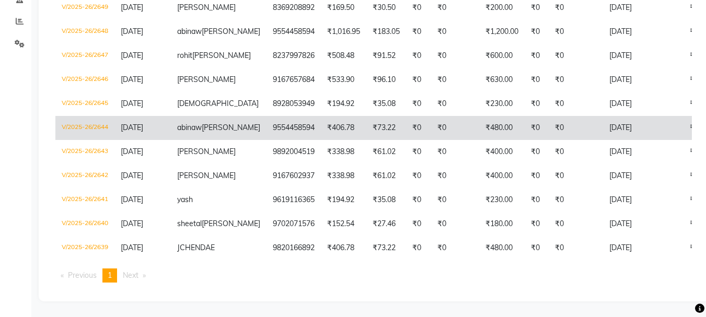
scroll to position [228, 0]
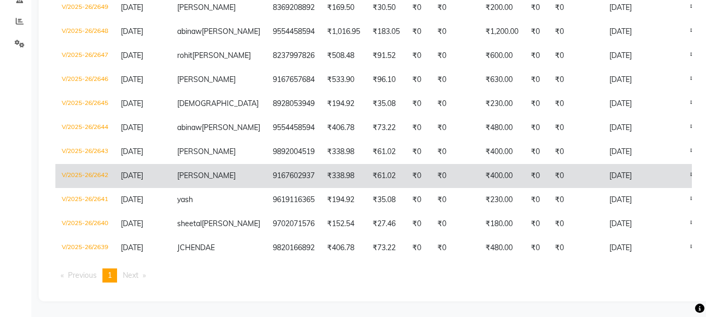
click at [554, 164] on td "₹0" at bounding box center [575, 176] width 54 height 24
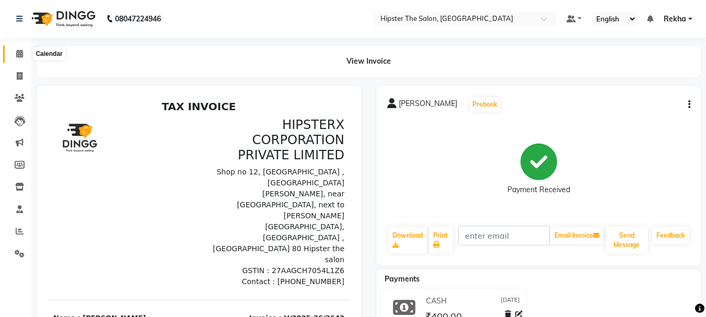
click at [20, 50] on icon at bounding box center [19, 54] width 7 height 8
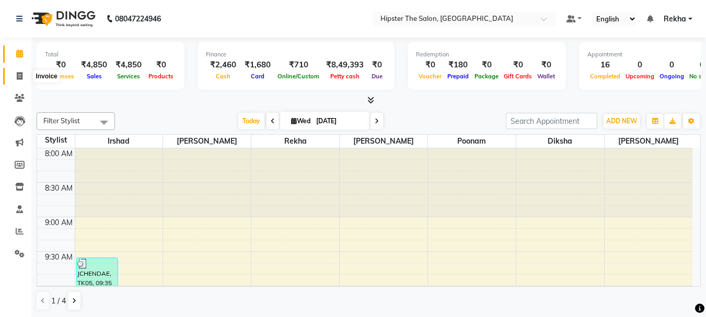
click at [18, 75] on icon at bounding box center [20, 76] width 6 height 8
select select "5125"
select select "service"
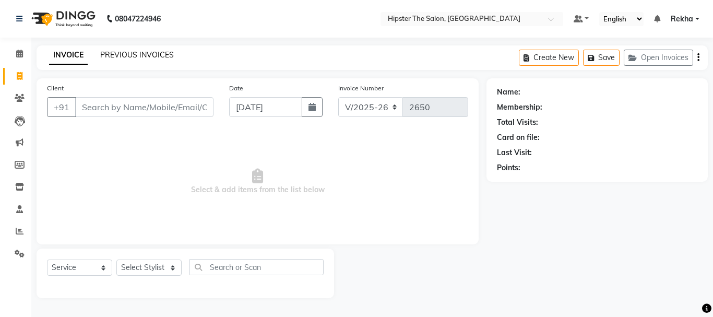
click at [142, 51] on link "PREVIOUS INVOICES" at bounding box center [137, 54] width 74 height 9
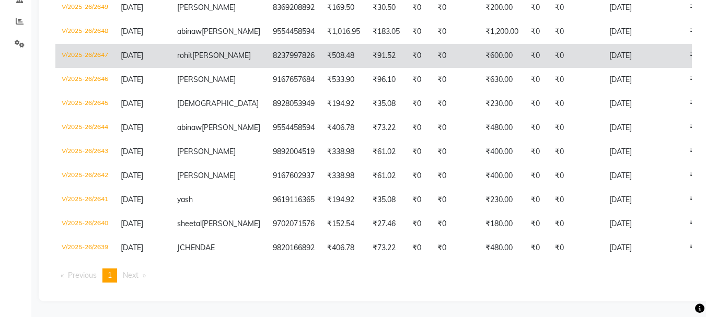
scroll to position [226, 0]
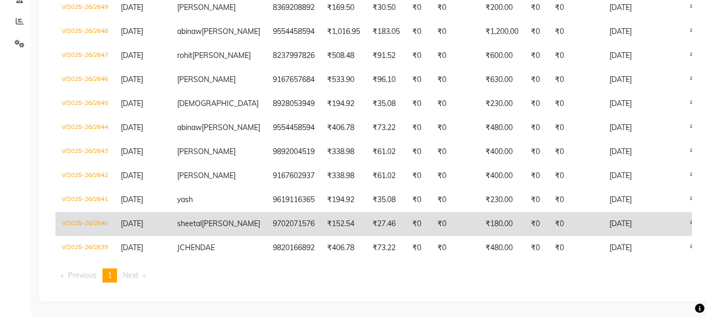
click at [548, 212] on td "₹0" at bounding box center [575, 224] width 54 height 24
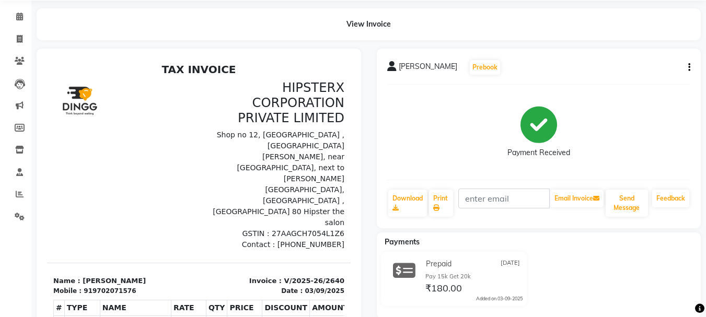
scroll to position [12, 0]
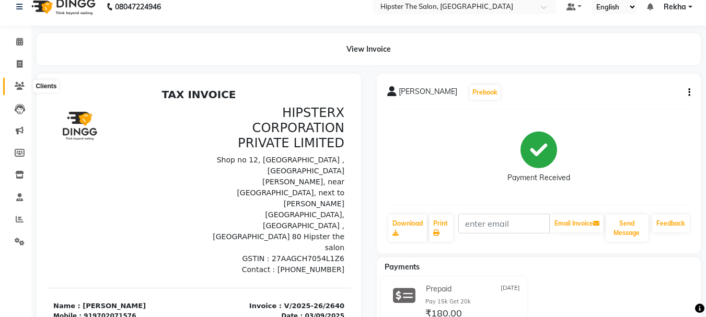
click at [19, 84] on icon at bounding box center [20, 86] width 10 height 8
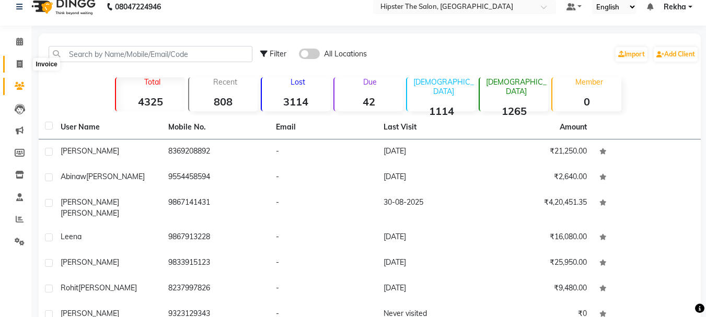
click at [17, 64] on icon at bounding box center [20, 64] width 6 height 8
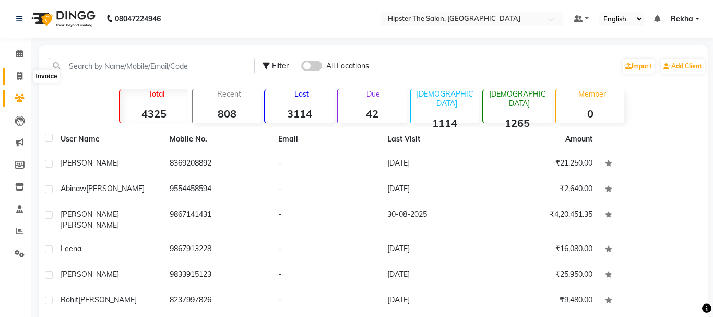
select select "service"
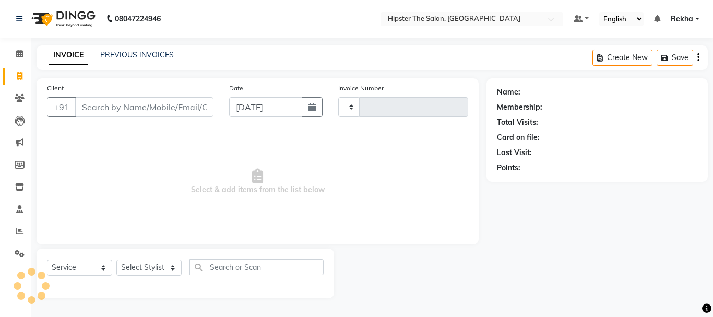
type input "2650"
select select "5125"
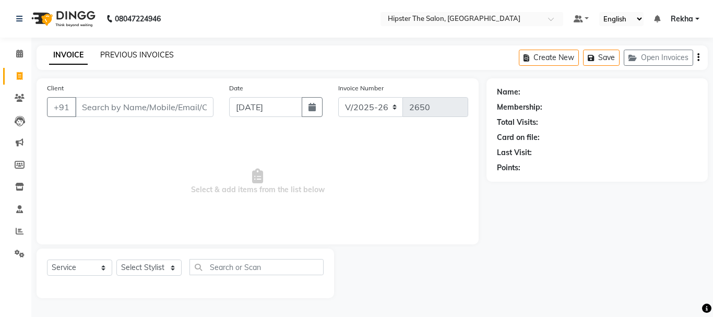
click at [127, 53] on link "PREVIOUS INVOICES" at bounding box center [137, 54] width 74 height 9
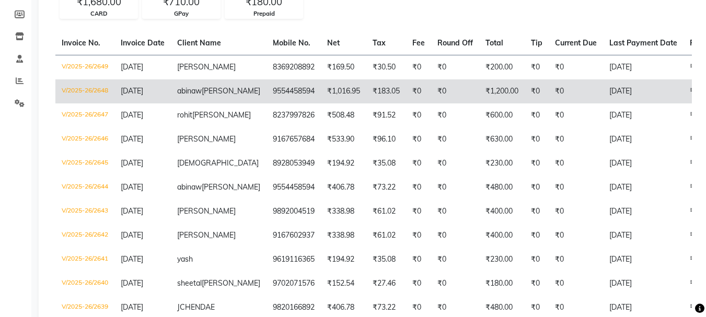
scroll to position [157, 0]
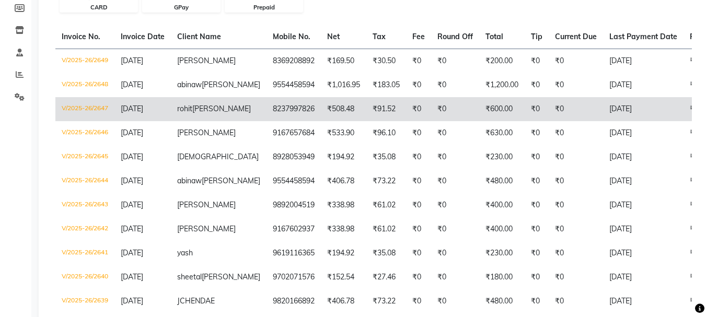
click at [489, 98] on td "₹600.00" at bounding box center [501, 109] width 45 height 24
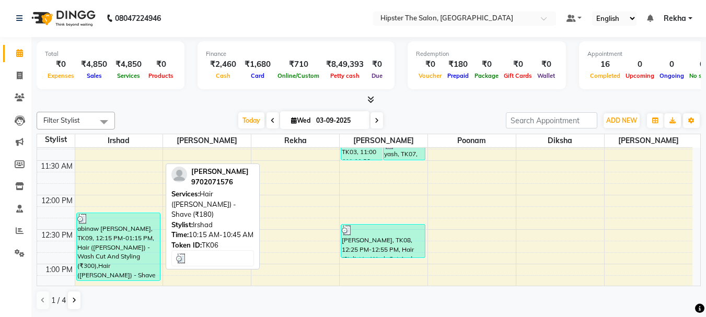
scroll to position [231, 0]
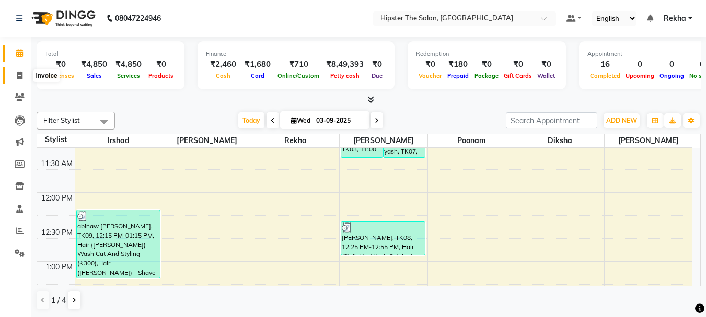
click at [21, 77] on icon at bounding box center [20, 76] width 6 height 8
select select "5125"
select select "service"
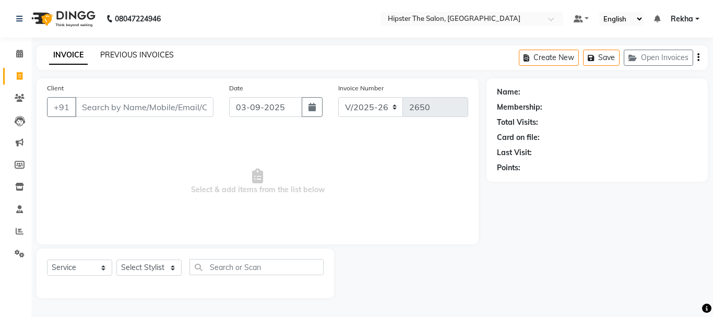
click at [150, 53] on link "PREVIOUS INVOICES" at bounding box center [137, 54] width 74 height 9
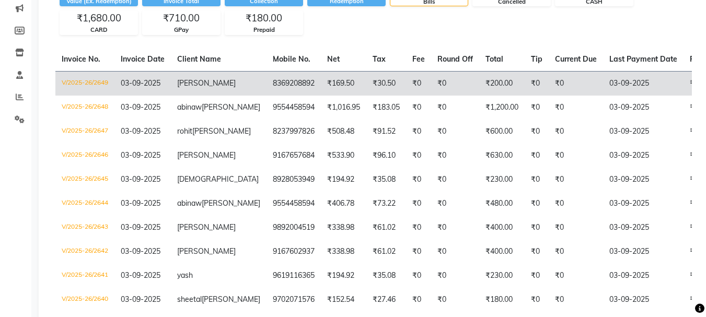
scroll to position [139, 0]
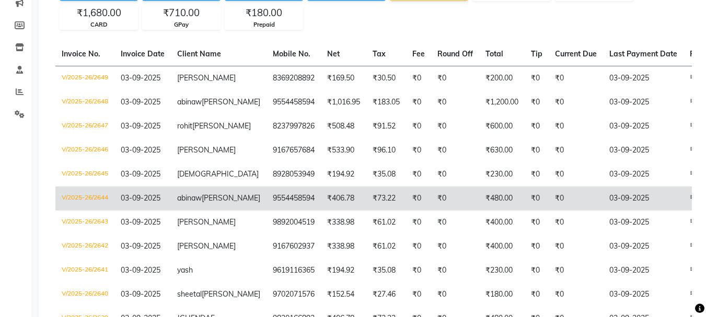
click at [479, 196] on td "₹480.00" at bounding box center [501, 198] width 45 height 24
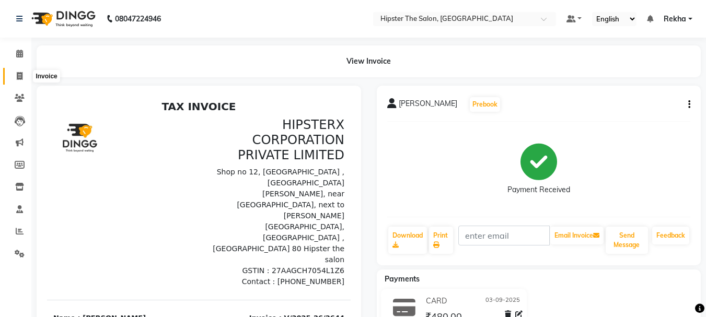
click at [21, 73] on icon at bounding box center [20, 76] width 6 height 8
select select "5125"
select select "service"
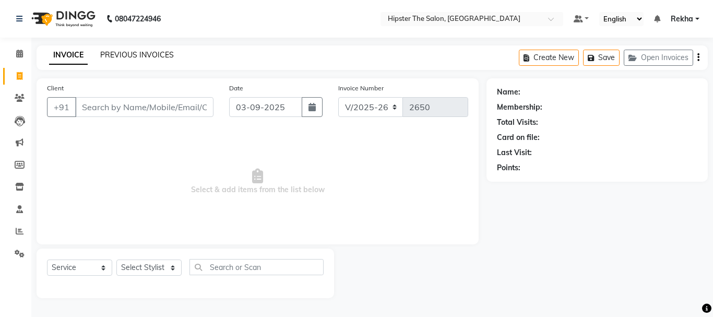
click at [160, 52] on link "PREVIOUS INVOICES" at bounding box center [137, 54] width 74 height 9
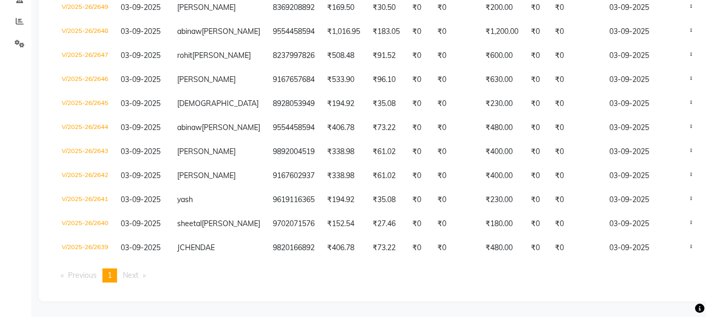
scroll to position [228, 0]
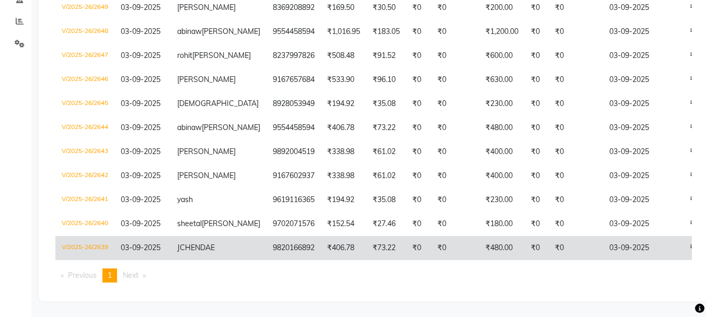
click at [431, 237] on td "₹0" at bounding box center [455, 248] width 48 height 24
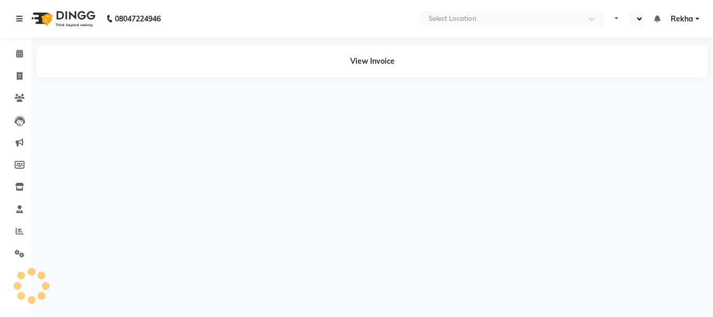
select select "en"
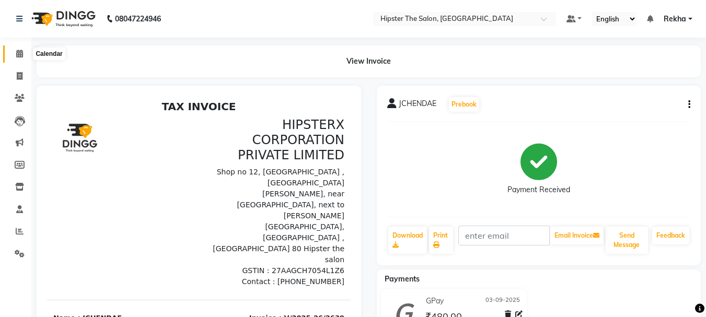
click at [18, 52] on icon at bounding box center [19, 54] width 7 height 8
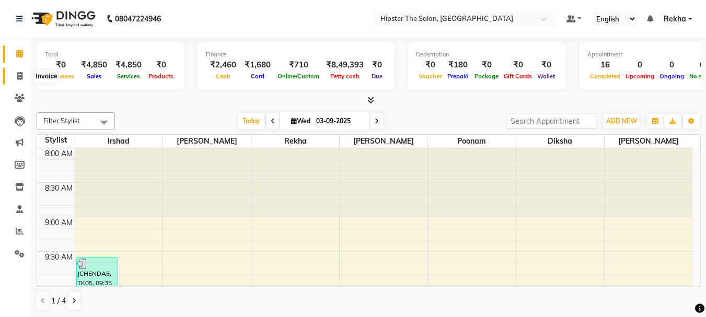
click at [20, 74] on icon at bounding box center [20, 76] width 6 height 8
select select "service"
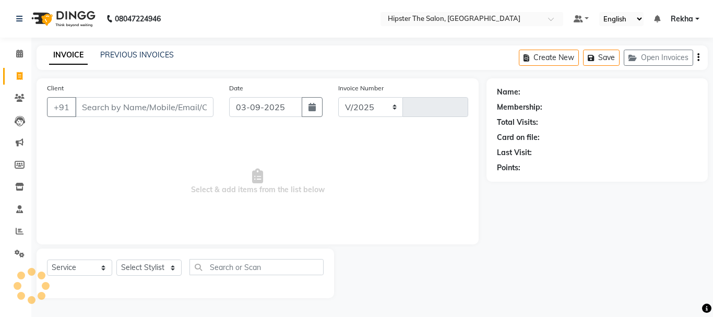
select select "5125"
type input "2650"
click at [159, 52] on link "PREVIOUS INVOICES" at bounding box center [137, 54] width 74 height 9
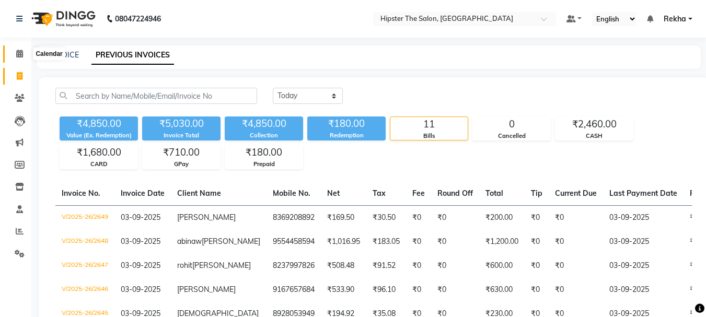
click at [19, 48] on span at bounding box center [19, 54] width 18 height 12
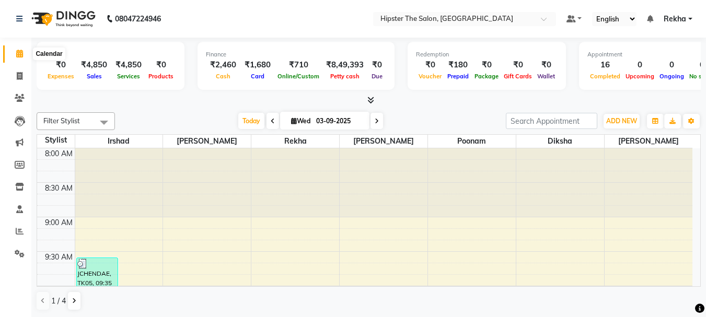
click at [20, 53] on icon at bounding box center [19, 54] width 7 height 8
click at [374, 114] on span at bounding box center [376, 121] width 13 height 16
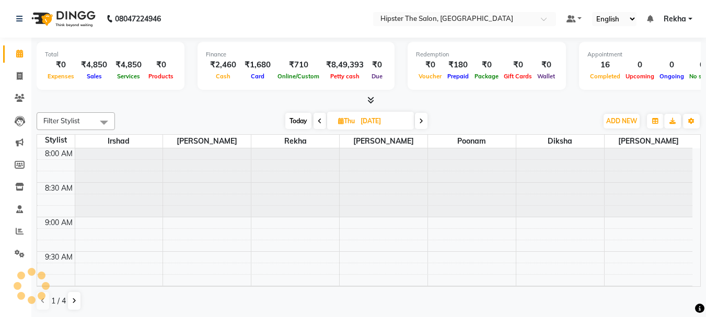
scroll to position [828, 0]
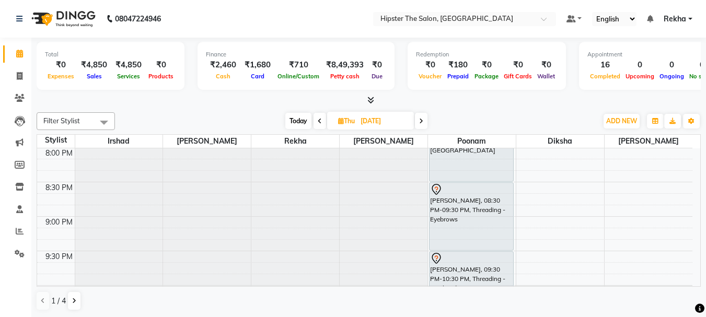
click at [320, 121] on icon at bounding box center [320, 121] width 4 height 6
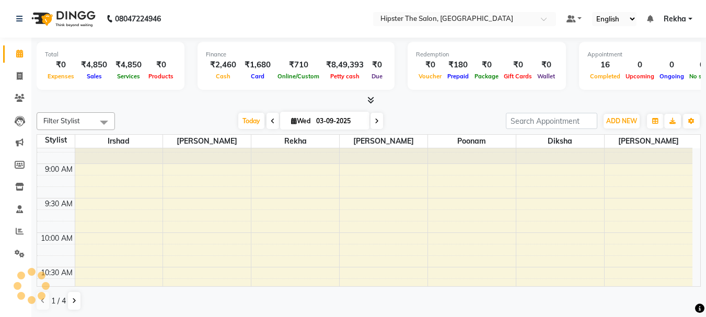
scroll to position [0, 0]
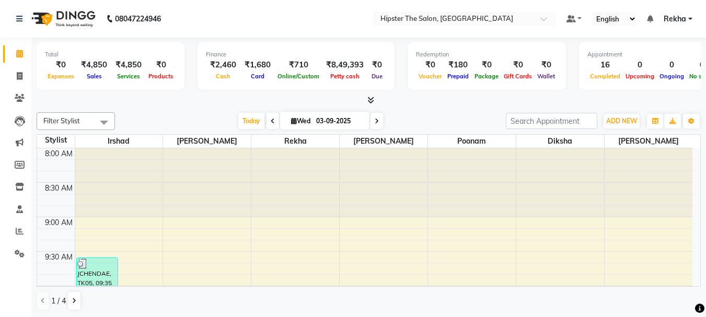
click at [376, 120] on icon at bounding box center [376, 121] width 4 height 6
type input "[DATE]"
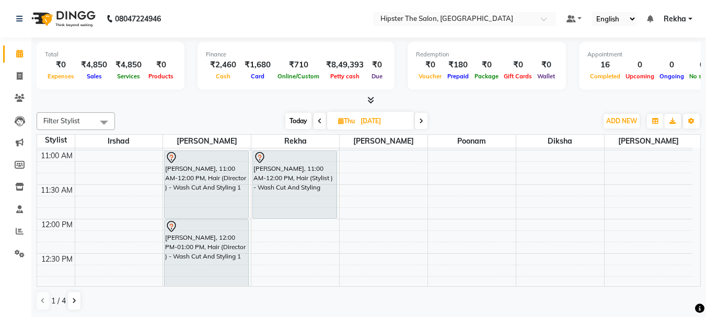
scroll to position [222, 0]
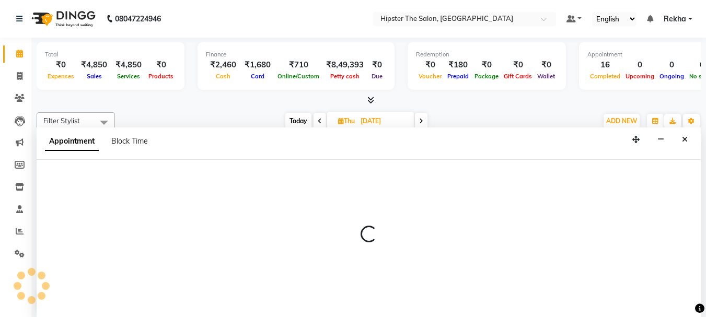
scroll to position [1, 0]
select select "32401"
select select "690"
select select "tentative"
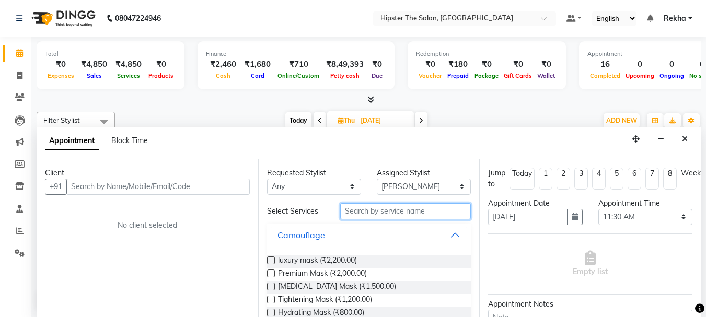
click at [349, 212] on input "text" at bounding box center [405, 211] width 131 height 16
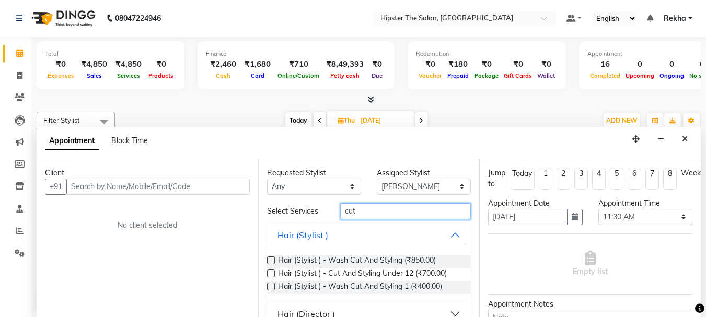
type input "cut"
click at [269, 285] on label at bounding box center [271, 287] width 8 height 8
click at [269, 285] on input "checkbox" at bounding box center [270, 287] width 7 height 7
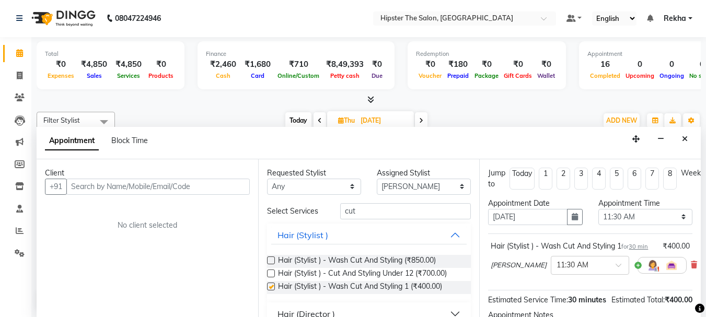
checkbox input "false"
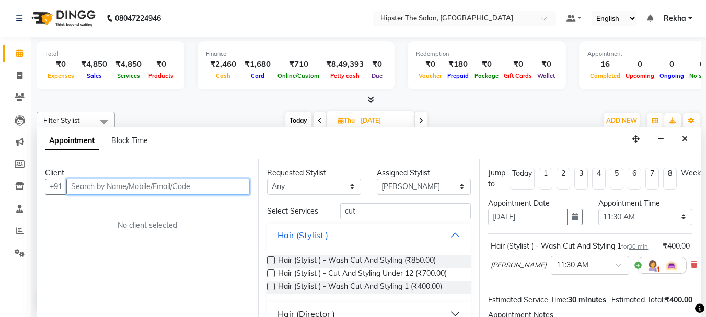
click at [220, 183] on input "text" at bounding box center [157, 187] width 183 height 16
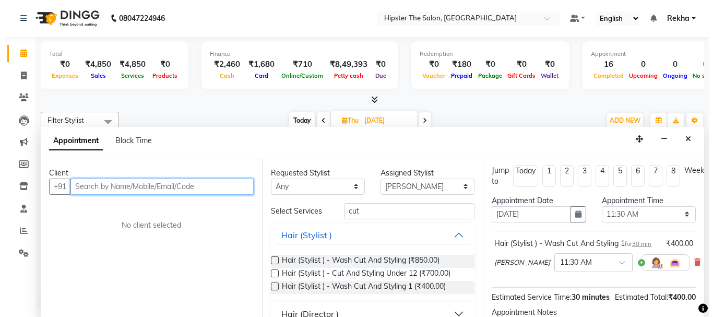
scroll to position [0, 0]
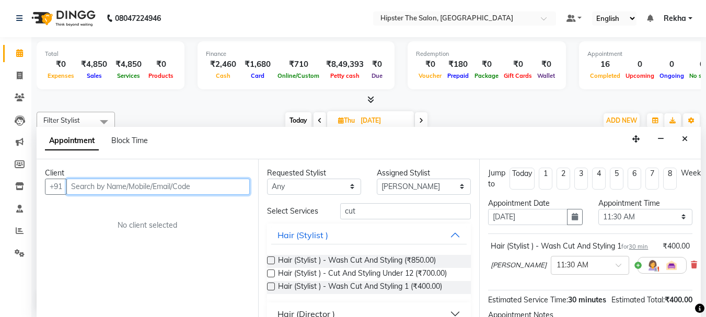
click at [232, 188] on input "text" at bounding box center [157, 187] width 183 height 16
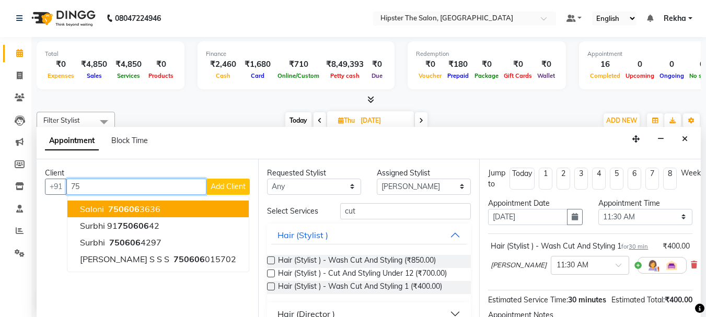
type input "7"
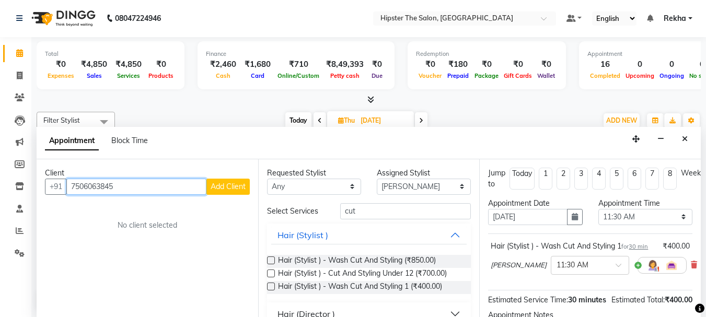
type input "7506063845"
click at [236, 184] on span "Add Client" at bounding box center [227, 186] width 35 height 9
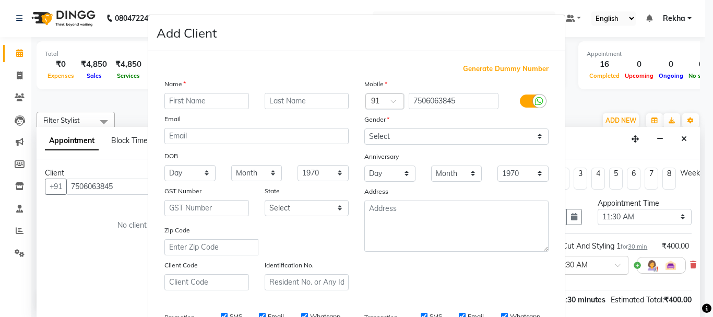
click at [206, 98] on input "text" at bounding box center [207, 101] width 85 height 16
type input "[PERSON_NAME]"
click at [405, 131] on select "Select [DEMOGRAPHIC_DATA] [DEMOGRAPHIC_DATA] Other Prefer Not To Say" at bounding box center [457, 136] width 184 height 16
select select "[DEMOGRAPHIC_DATA]"
click at [365, 128] on select "Select [DEMOGRAPHIC_DATA] [DEMOGRAPHIC_DATA] Other Prefer Not To Say" at bounding box center [457, 136] width 184 height 16
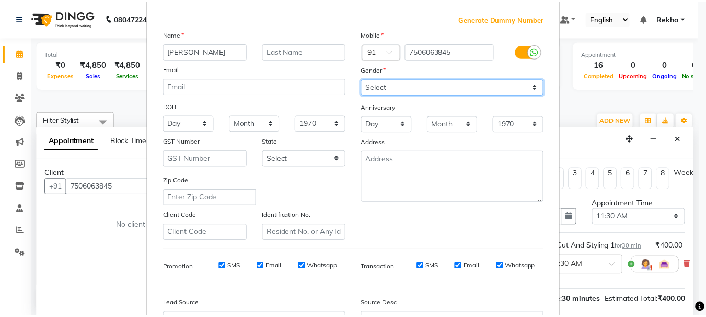
scroll to position [165, 0]
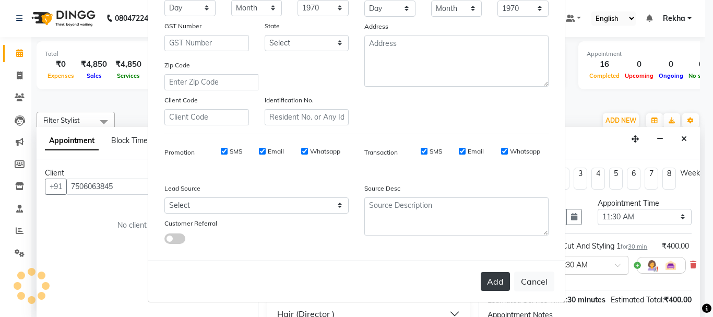
click at [492, 281] on button "Add" at bounding box center [495, 281] width 29 height 19
select select
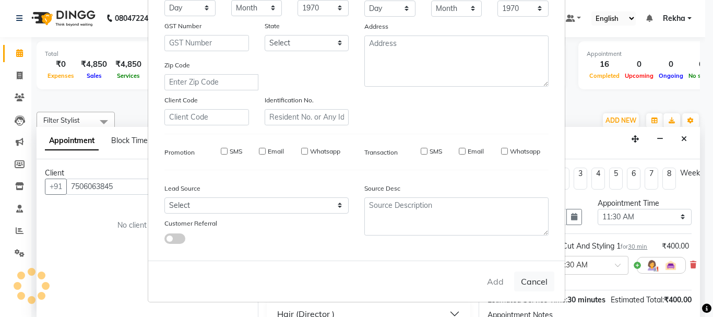
select select
checkbox input "false"
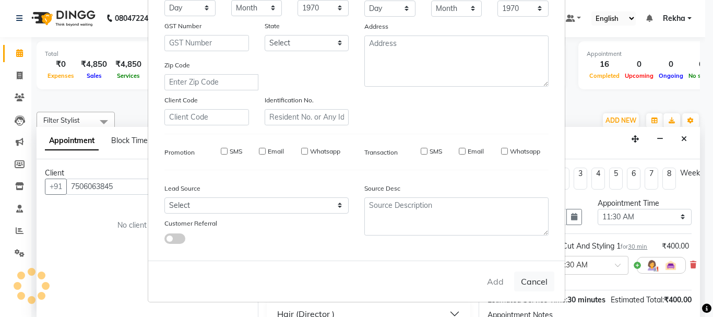
checkbox input "false"
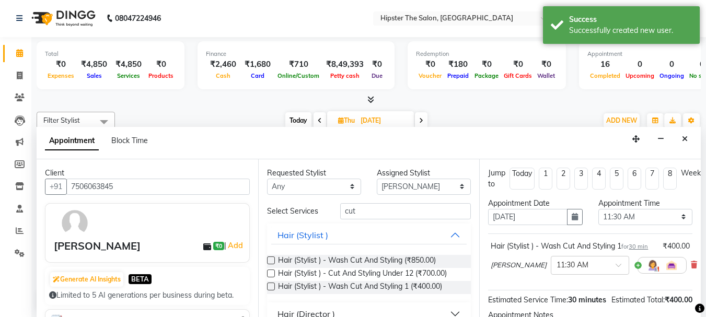
scroll to position [147, 0]
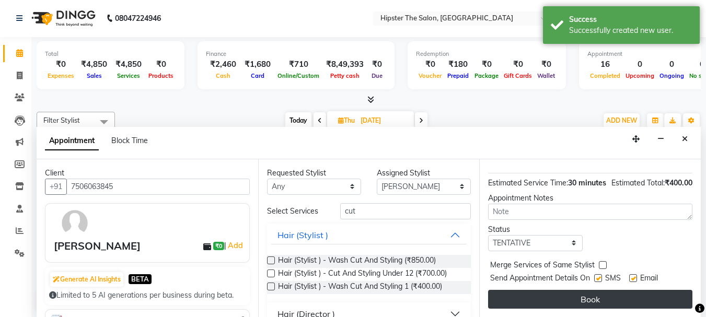
click at [581, 290] on button "Book" at bounding box center [590, 299] width 204 height 19
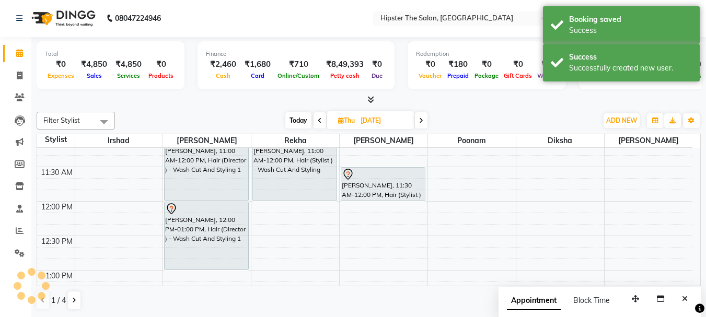
scroll to position [0, 0]
click at [314, 118] on span at bounding box center [319, 121] width 13 height 16
type input "03-09-2025"
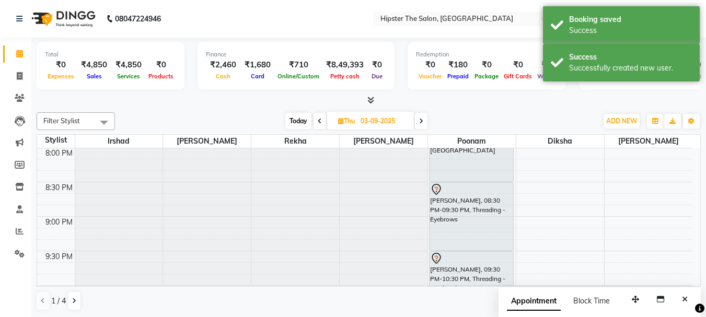
click at [357, 118] on input "03-09-2025" at bounding box center [383, 121] width 52 height 16
select select "9"
select select "2025"
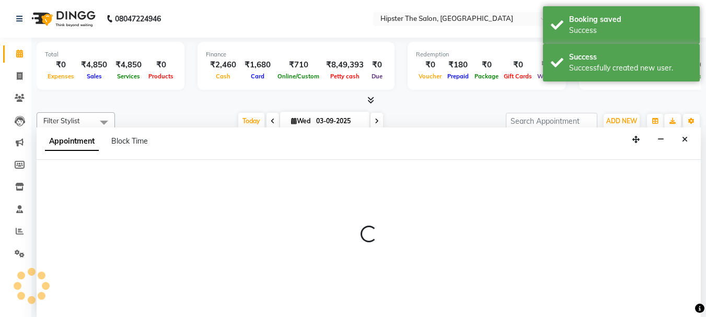
scroll to position [1, 0]
select select "32387"
select select "tentative"
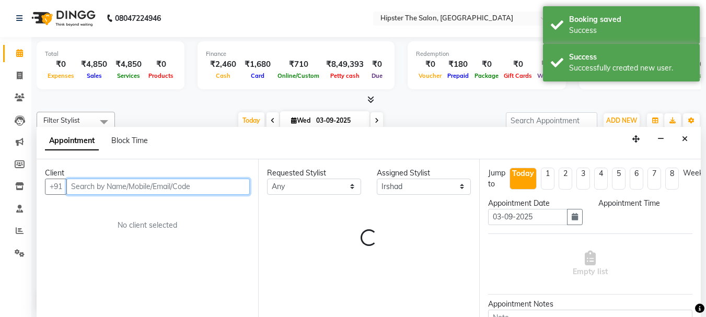
select select "1275"
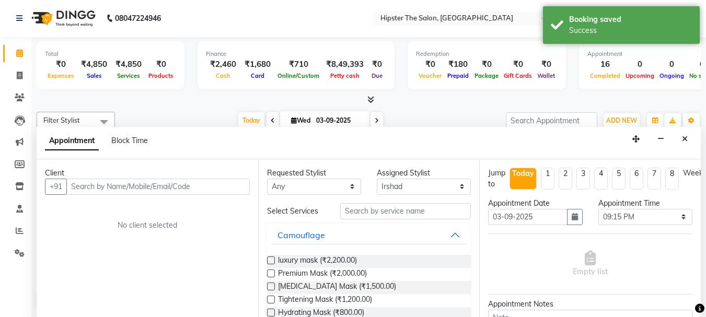
click at [377, 120] on icon at bounding box center [376, 121] width 4 height 6
type input "[DATE]"
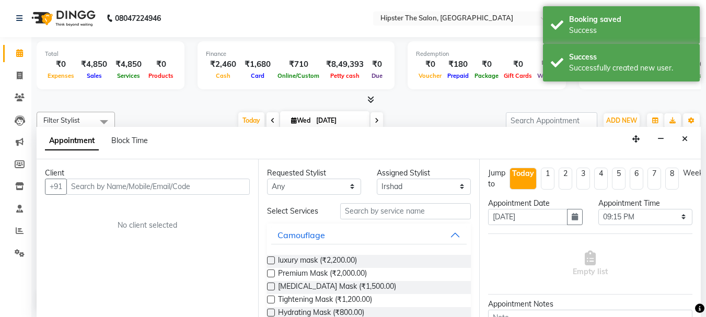
select select "1275"
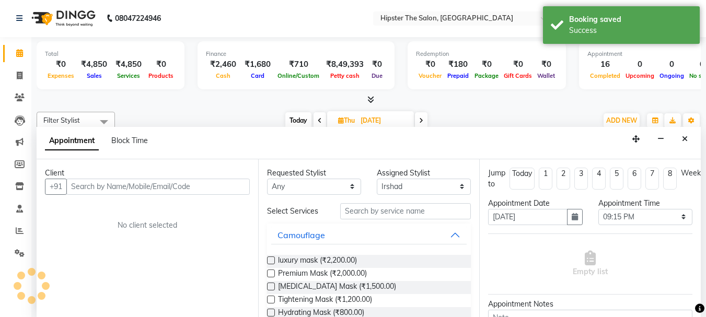
scroll to position [828, 0]
click at [318, 120] on icon at bounding box center [320, 121] width 4 height 6
type input "03-09-2025"
select select "1275"
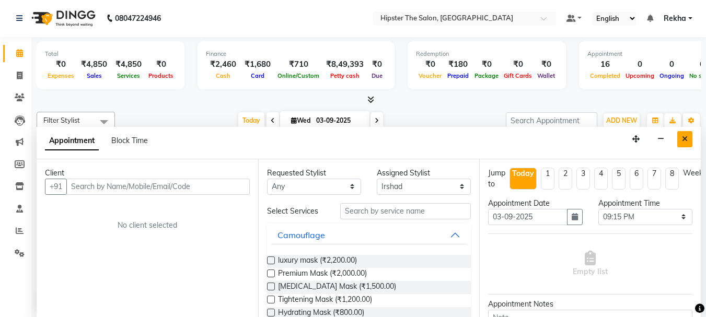
click at [681, 140] on button "Close" at bounding box center [684, 139] width 15 height 16
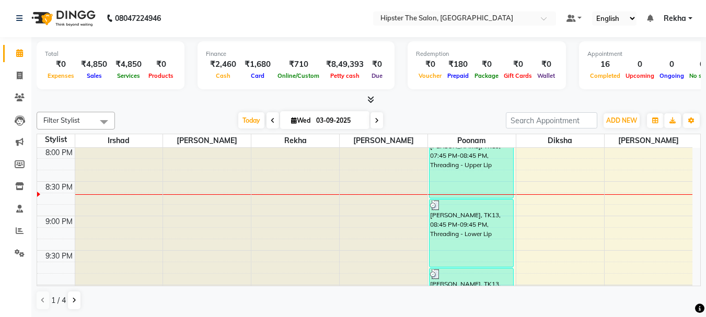
click at [376, 122] on icon at bounding box center [376, 121] width 4 height 6
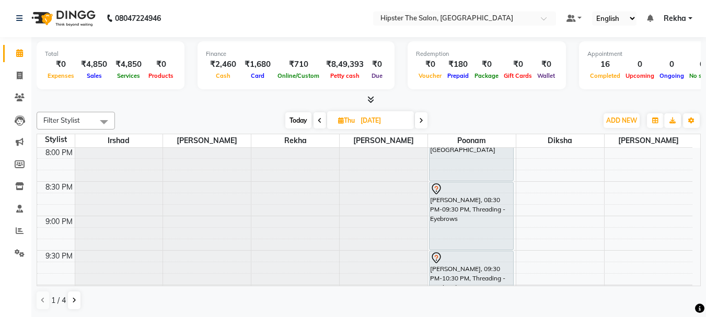
click at [318, 119] on icon at bounding box center [320, 121] width 4 height 6
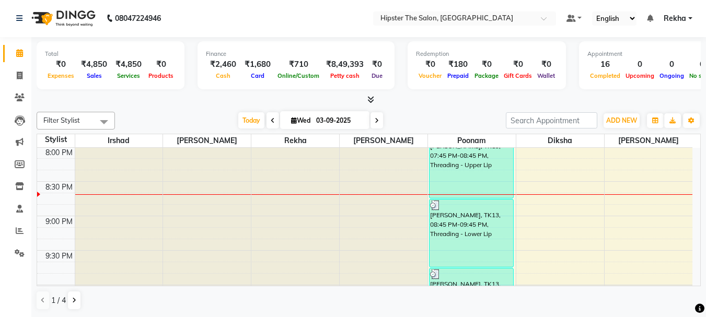
click at [367, 126] on span "[DATE]" at bounding box center [324, 120] width 89 height 18
click at [374, 120] on icon at bounding box center [376, 121] width 4 height 6
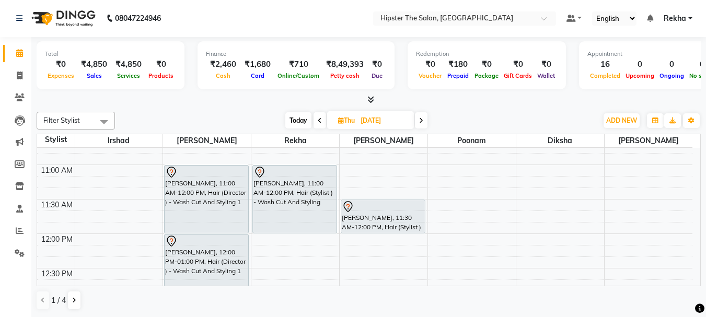
scroll to position [194, 0]
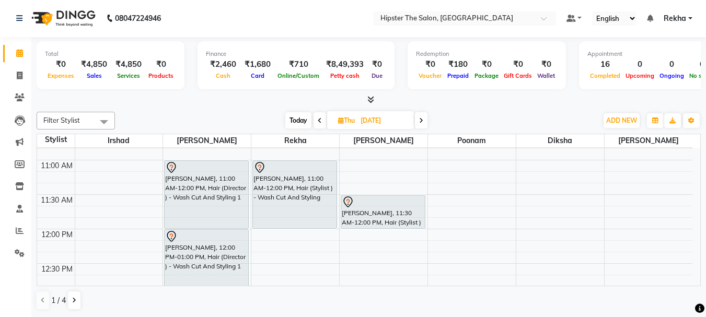
click at [318, 121] on icon at bounding box center [320, 121] width 4 height 6
type input "03-09-2025"
